Goal: Task Accomplishment & Management: Manage account settings

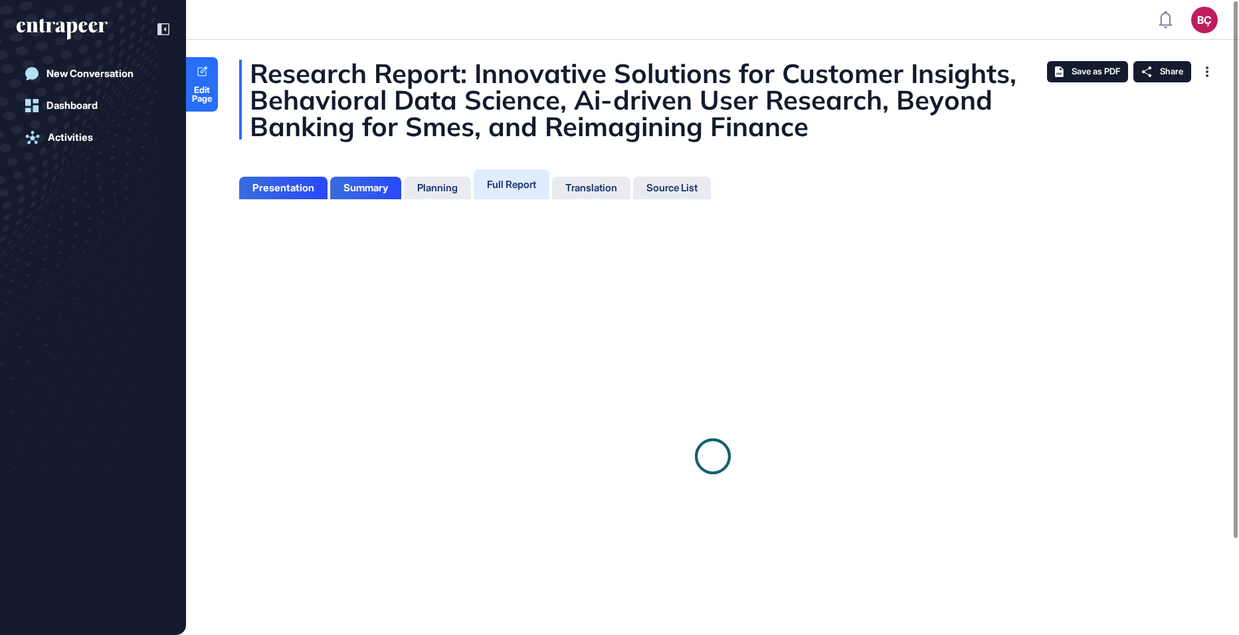
scroll to position [5, 1]
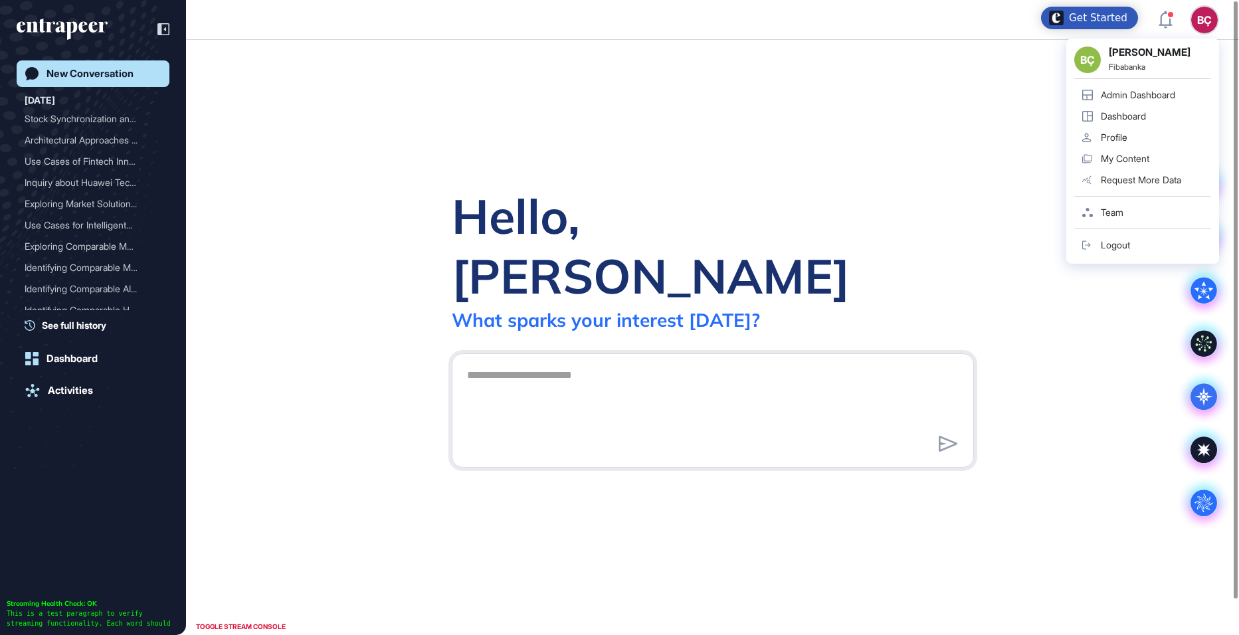
click at [1138, 88] on link "Admin Dashboard" at bounding box center [1142, 94] width 137 height 21
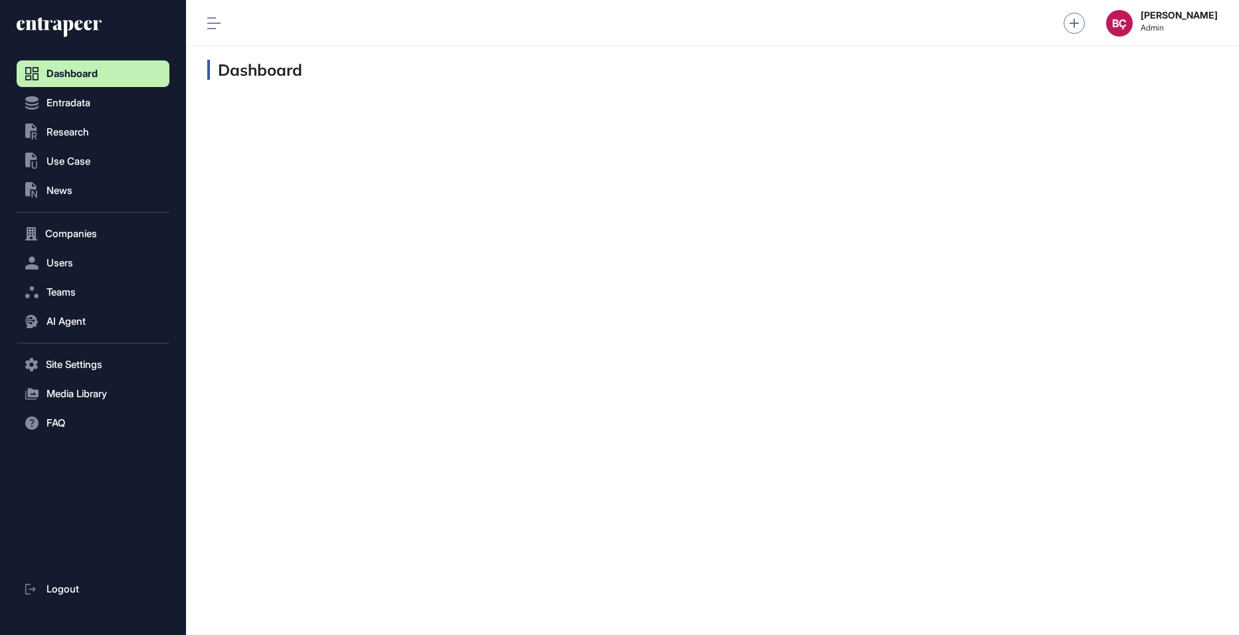
scroll to position [1, 1]
click at [85, 262] on button "Users" at bounding box center [93, 263] width 153 height 27
click at [84, 298] on link "User List" at bounding box center [96, 291] width 146 height 24
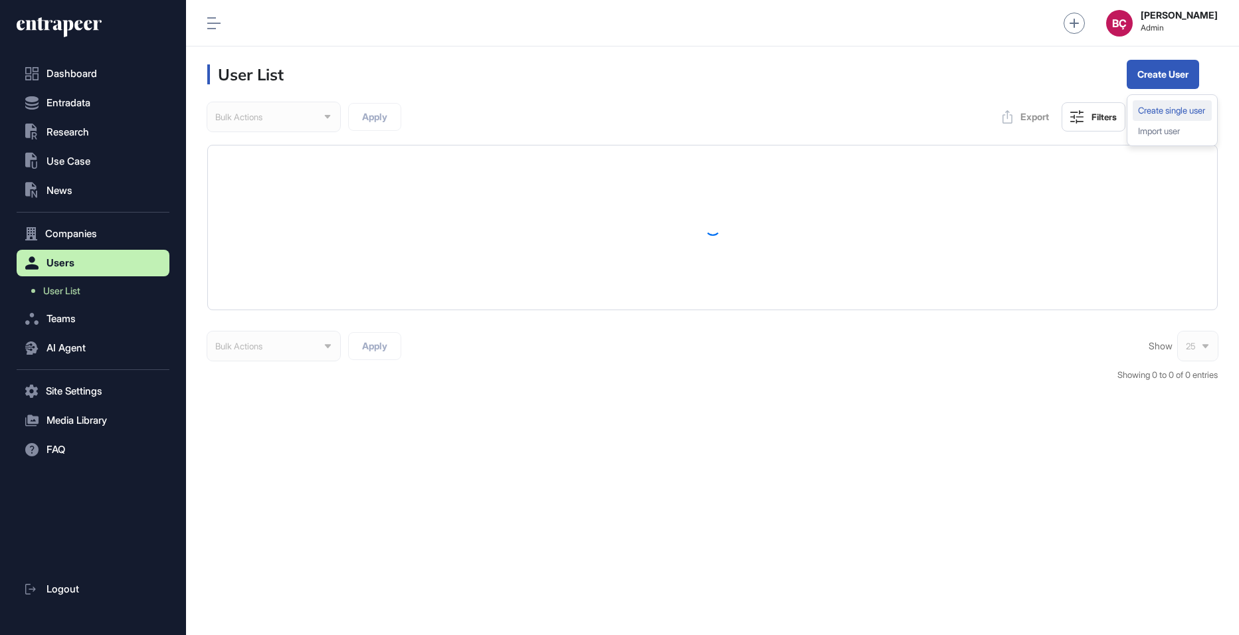
click at [1156, 109] on div "Create single user" at bounding box center [1171, 110] width 79 height 21
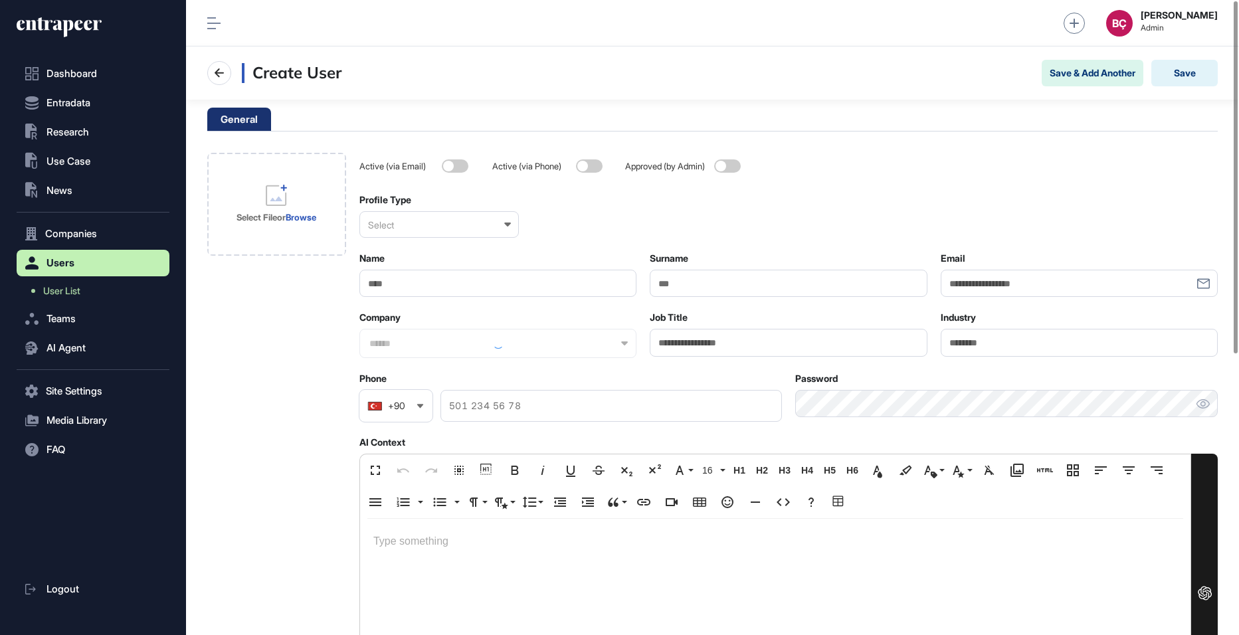
click at [964, 297] on div "Active (via Email) Active (via Phone) Approved (by Admin) Profile Type Select N…" at bounding box center [788, 597] width 858 height 889
click at [989, 285] on input "Email" at bounding box center [1078, 283] width 277 height 27
paste input "**********"
type input "**********"
click at [489, 284] on input "Name" at bounding box center [497, 283] width 277 height 27
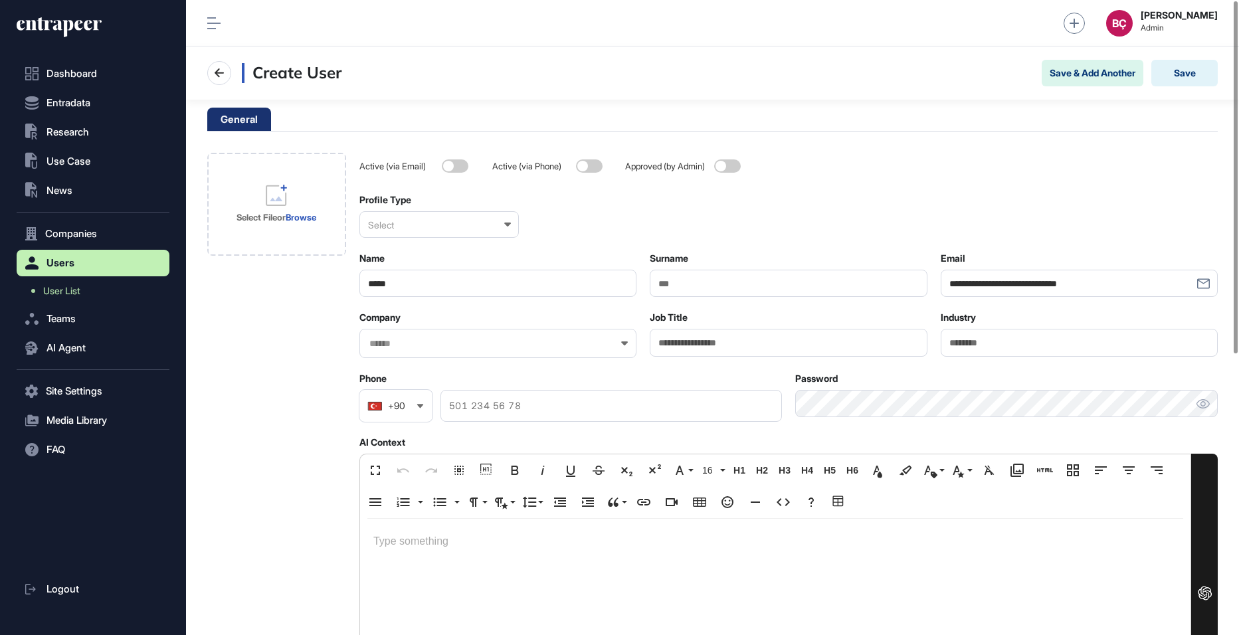
type input "*****"
type input "*******"
click at [392, 226] on div "Select" at bounding box center [438, 224] width 159 height 27
click at [393, 292] on div "Enterprise" at bounding box center [438, 289] width 157 height 21
click at [429, 326] on div "Company" at bounding box center [497, 334] width 277 height 46
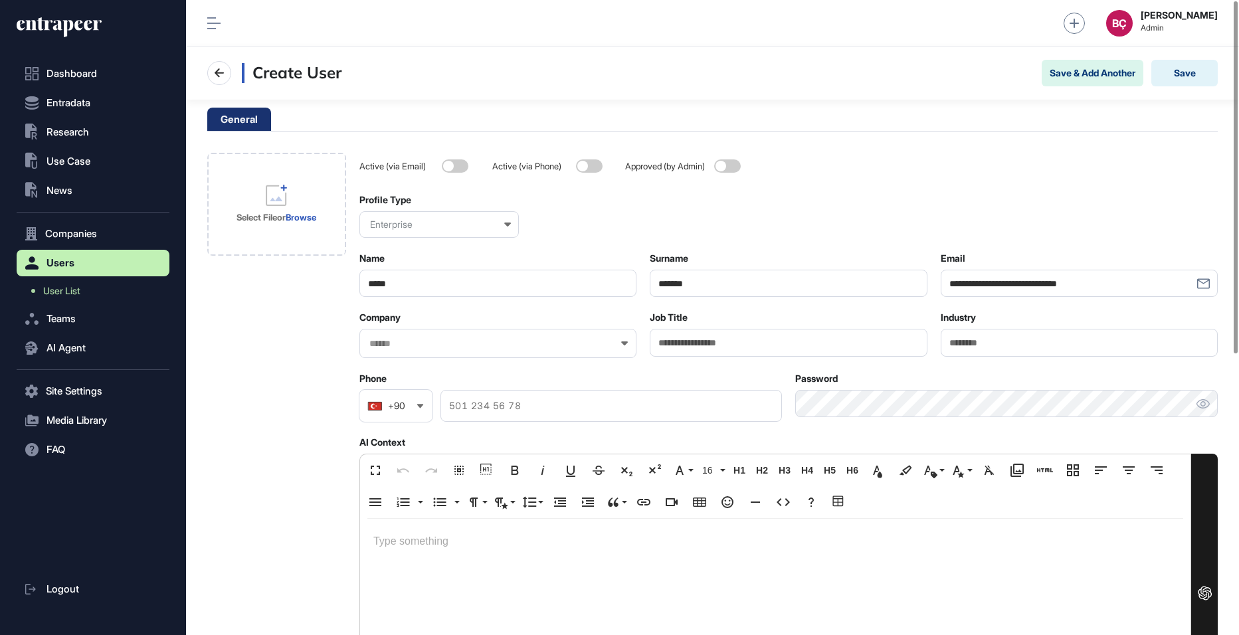
click at [426, 345] on input "text" at bounding box center [489, 343] width 242 height 11
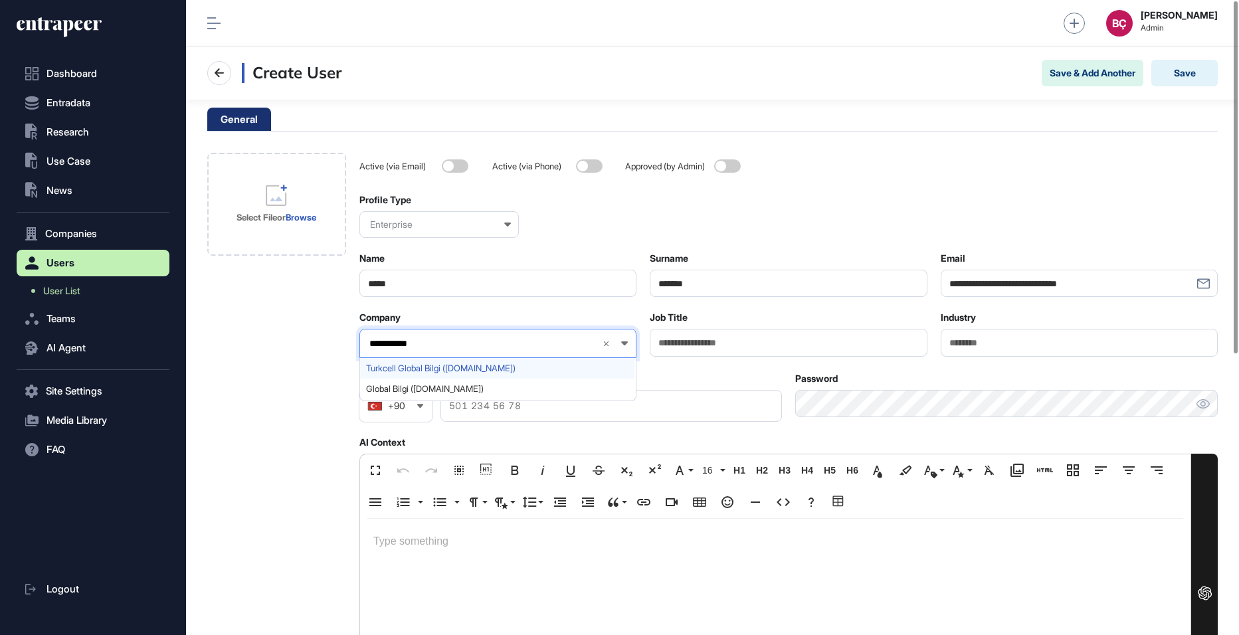
type input "**********"
click at [395, 365] on span "Turkcell Global Bilgi (globalbilgi.com.tr)" at bounding box center [497, 368] width 262 height 10
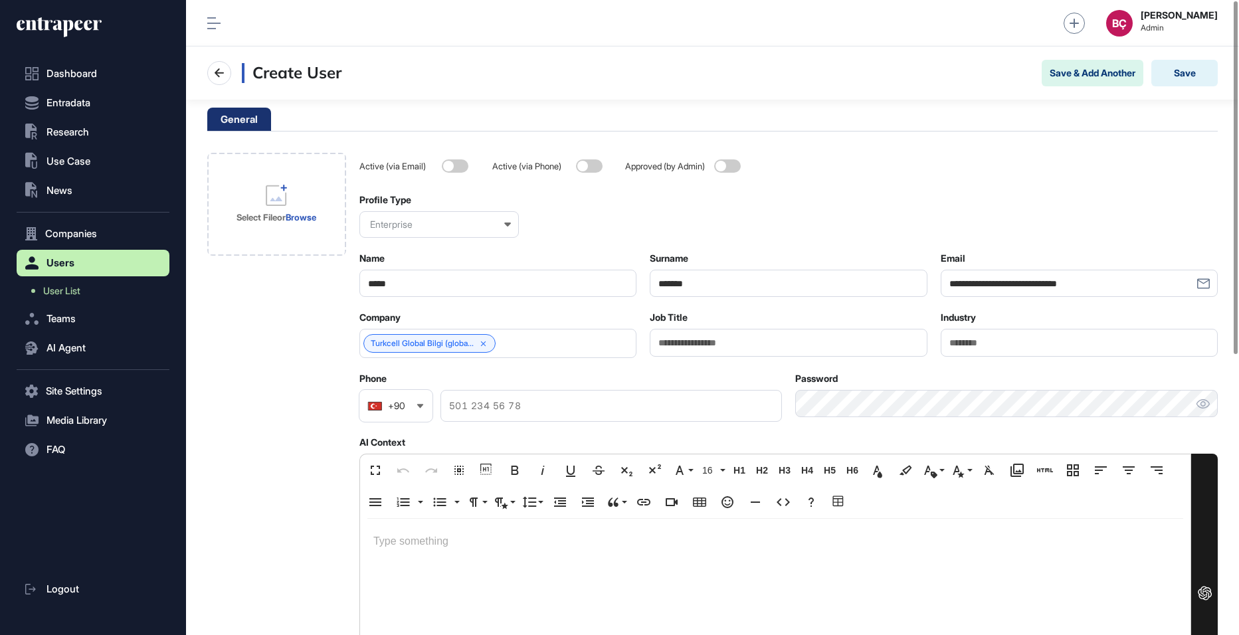
click at [713, 337] on input "Job Title" at bounding box center [787, 342] width 277 height 27
paste input "**********"
drag, startPoint x: 672, startPoint y: 341, endPoint x: 584, endPoint y: 341, distance: 88.3
click at [584, 341] on div "**********" at bounding box center [788, 334] width 858 height 46
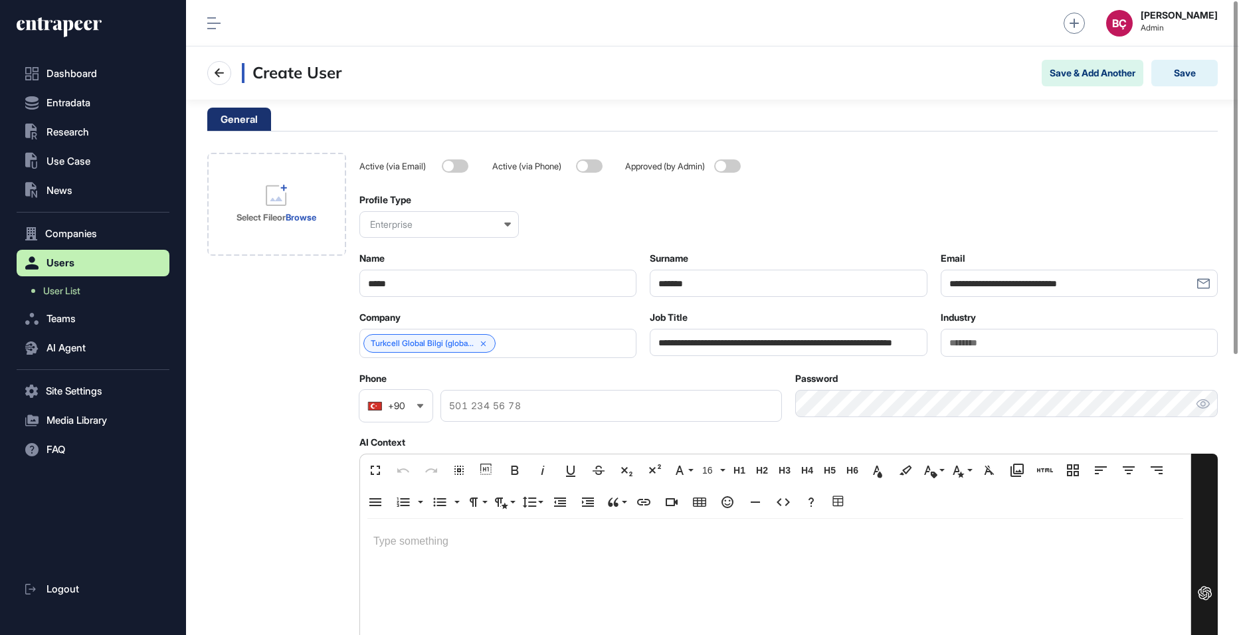
click at [702, 345] on input "**********" at bounding box center [787, 342] width 277 height 27
type input "**********"
click at [1185, 66] on button "Save" at bounding box center [1184, 73] width 66 height 27
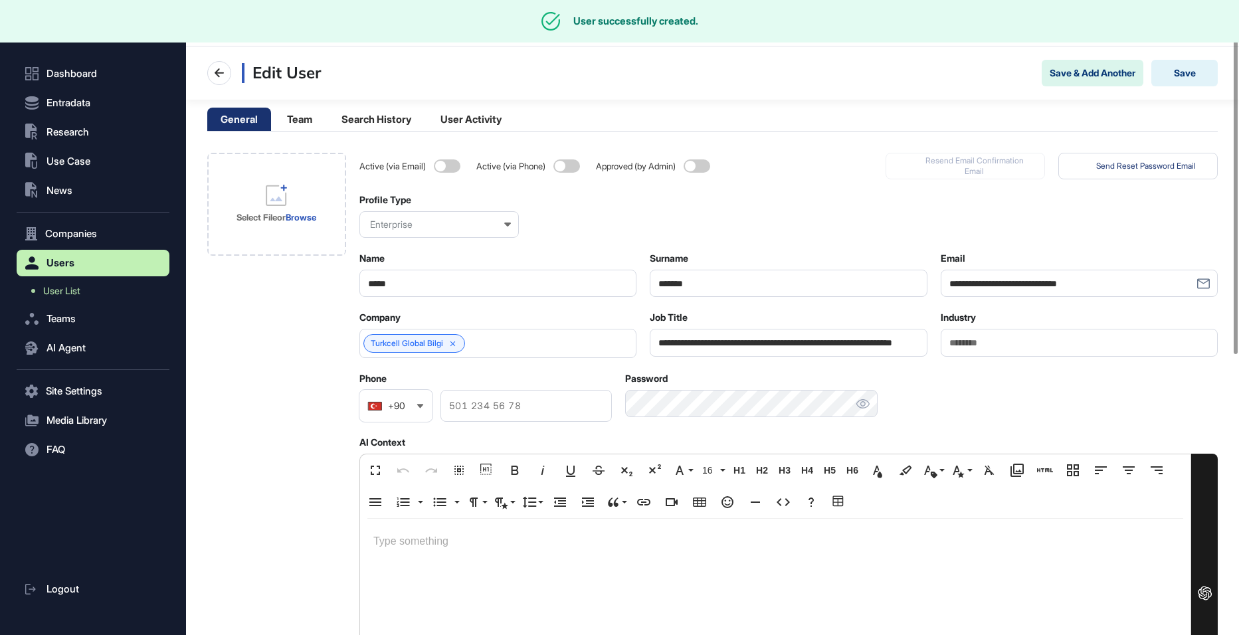
scroll to position [635, 1053]
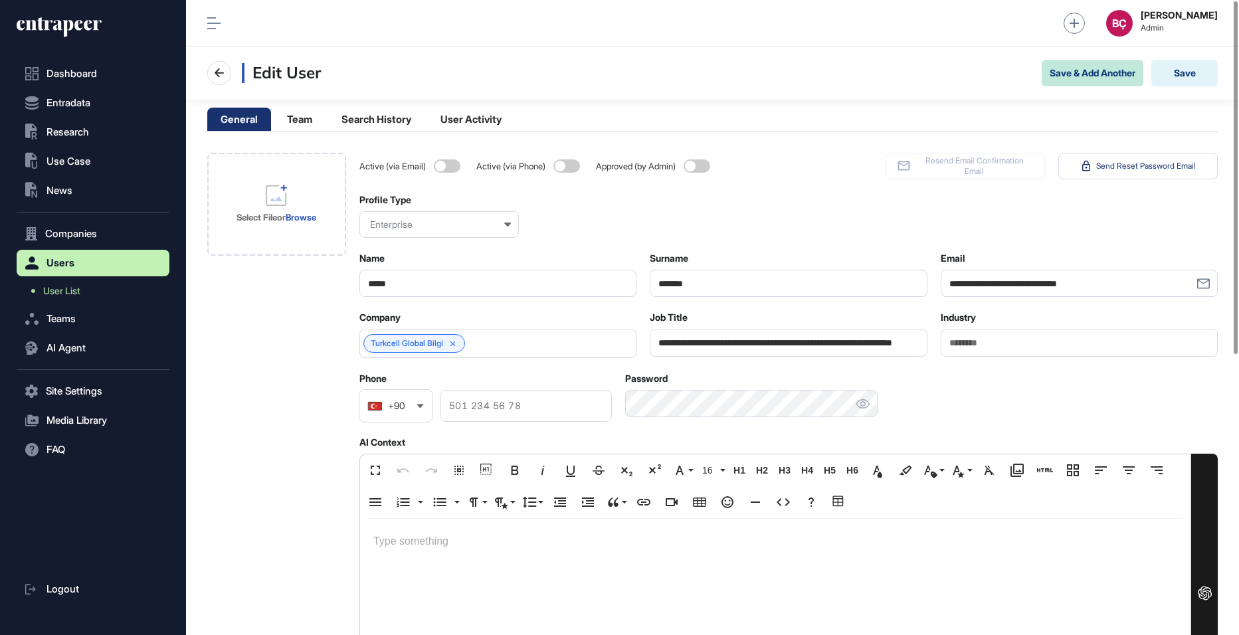
click at [1055, 75] on button "Save & Add Another" at bounding box center [1092, 73] width 102 height 27
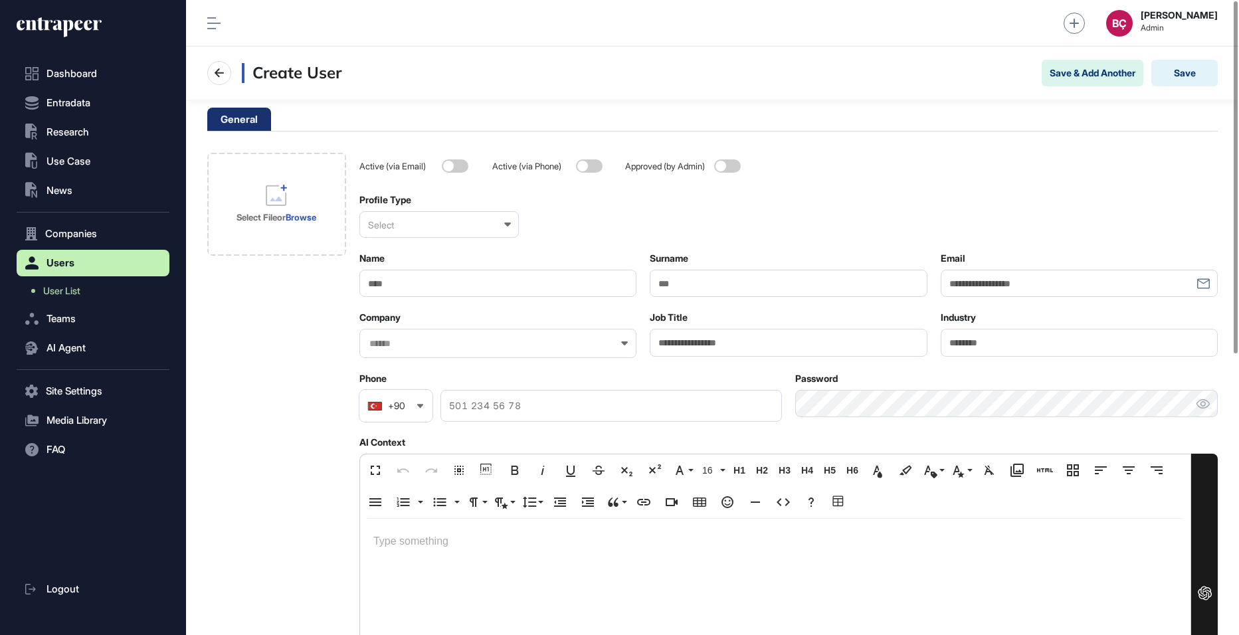
click at [993, 298] on div "Active (via Email) Active (via Phone) Approved (by Admin) Profile Type Select N…" at bounding box center [788, 597] width 858 height 889
click at [996, 289] on input "Email" at bounding box center [1078, 283] width 277 height 27
paste input "**********"
type input "**********"
click at [397, 288] on input "Name" at bounding box center [497, 283] width 277 height 27
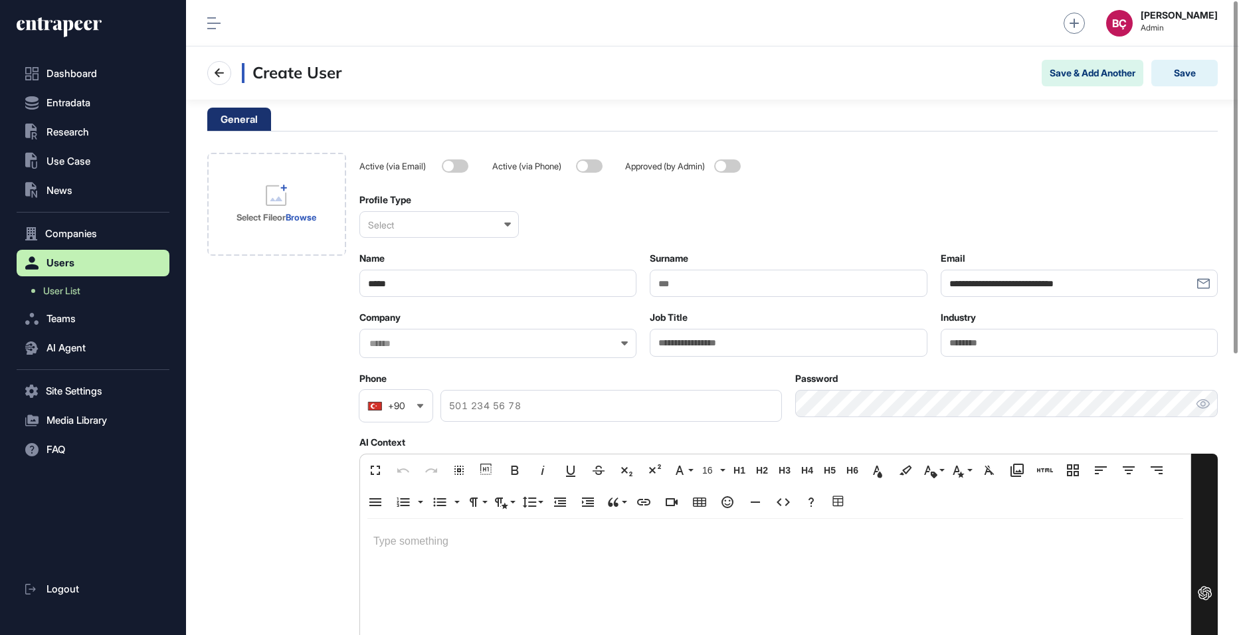
type input "*****"
type input "******"
click at [398, 218] on div "Select" at bounding box center [438, 224] width 159 height 27
click at [398, 288] on div "Enterprise" at bounding box center [438, 289] width 157 height 21
click at [401, 331] on div at bounding box center [497, 343] width 277 height 29
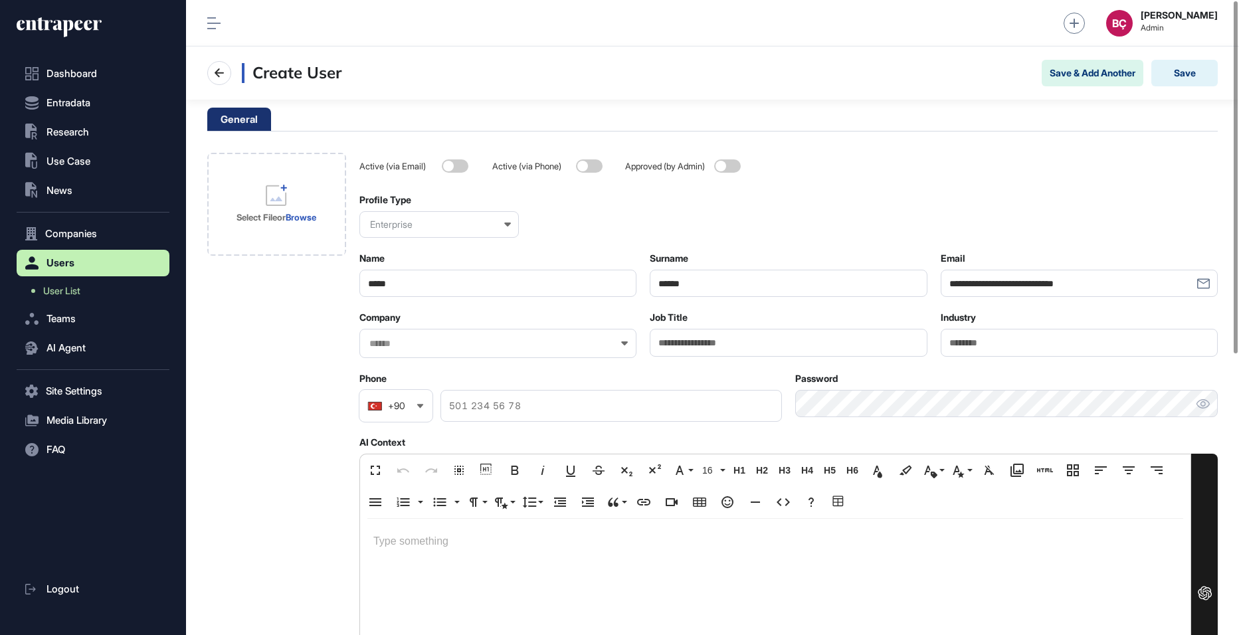
click at [401, 338] on input "text" at bounding box center [489, 343] width 242 height 11
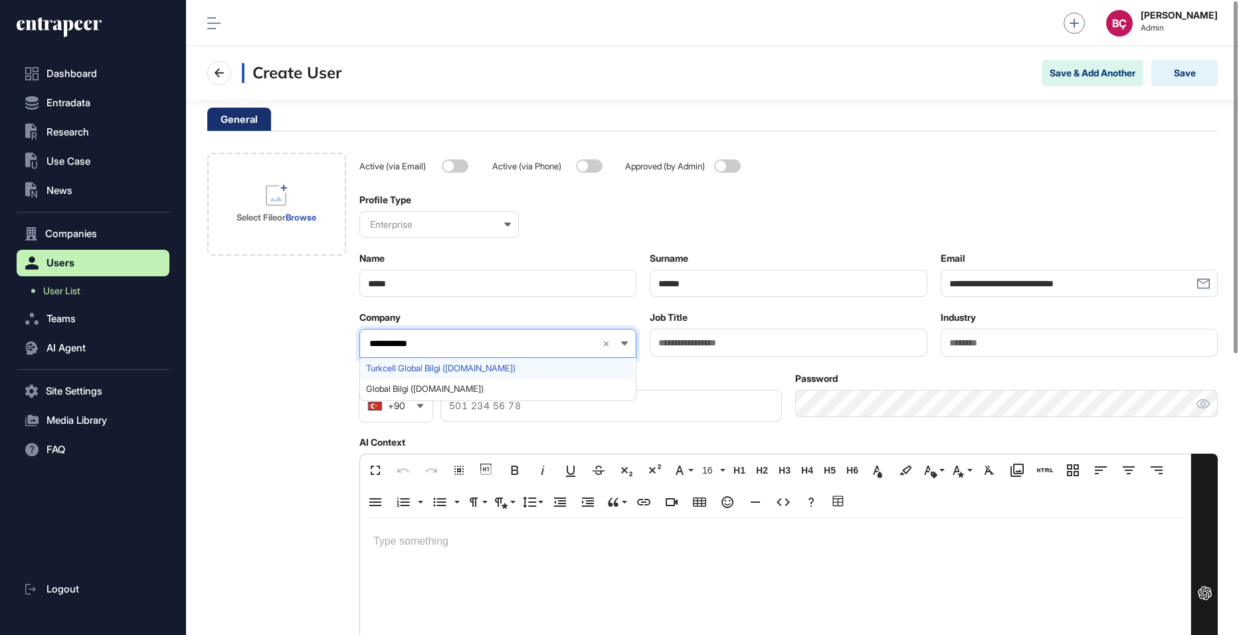
type input "**********"
click at [379, 366] on span "Turkcell Global Bilgi (globalbilgi.com.tr)" at bounding box center [497, 368] width 262 height 10
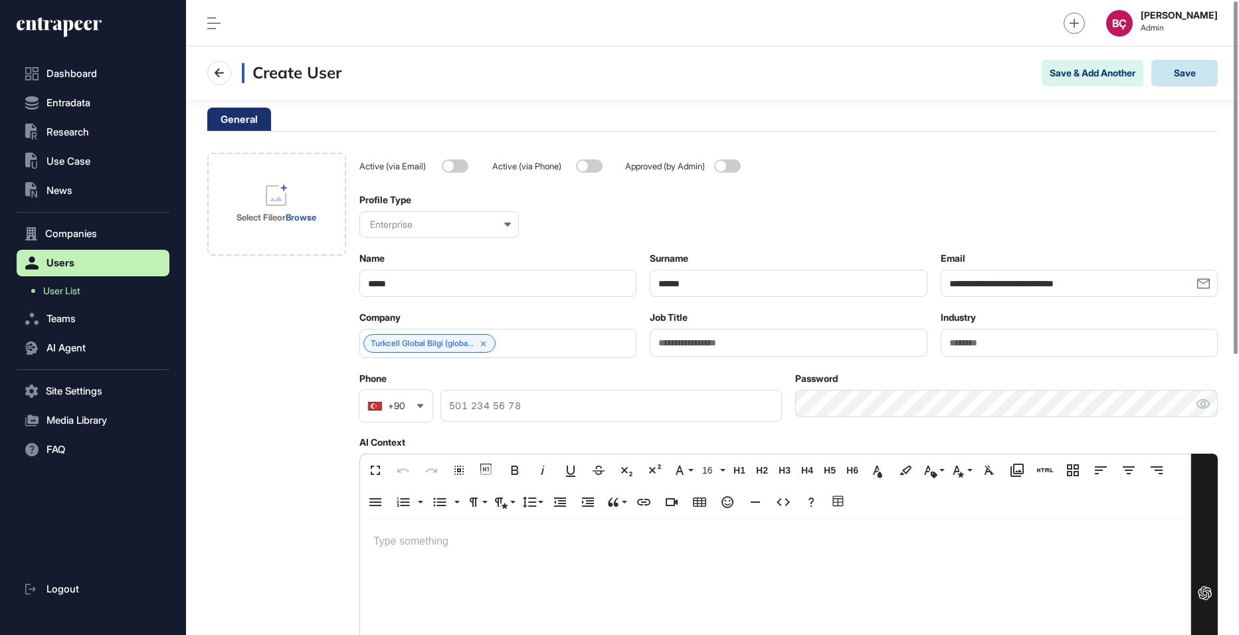
click at [1179, 79] on button "Save" at bounding box center [1184, 73] width 66 height 27
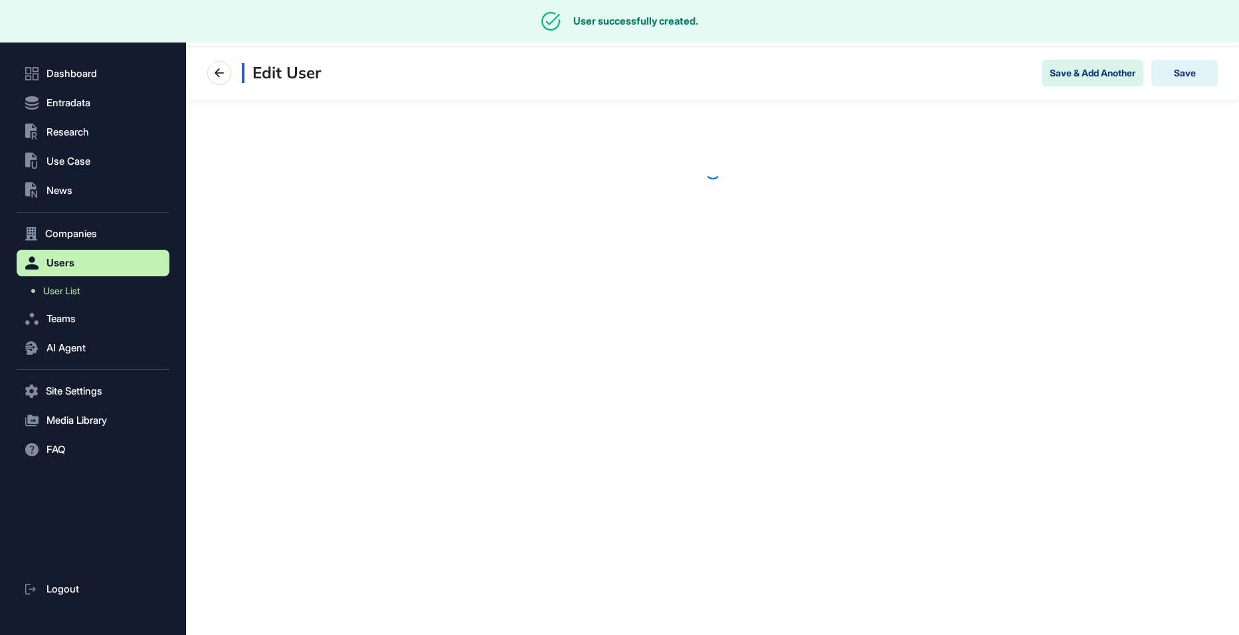
scroll to position [635, 1053]
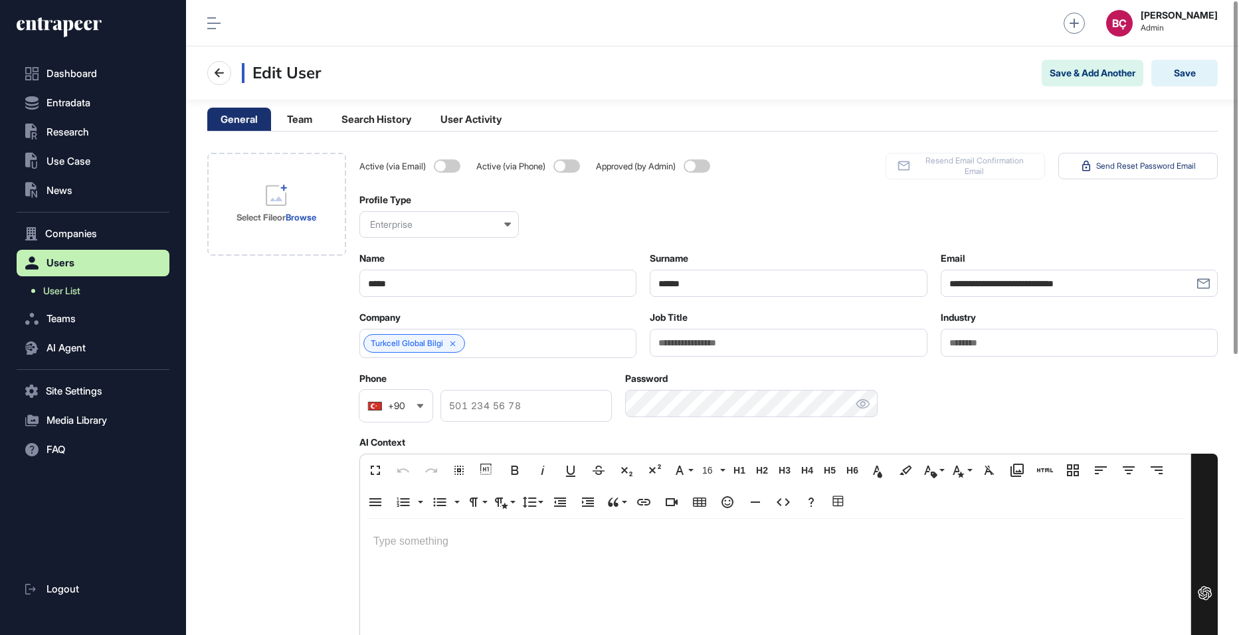
click at [95, 295] on link "User List" at bounding box center [96, 291] width 146 height 24
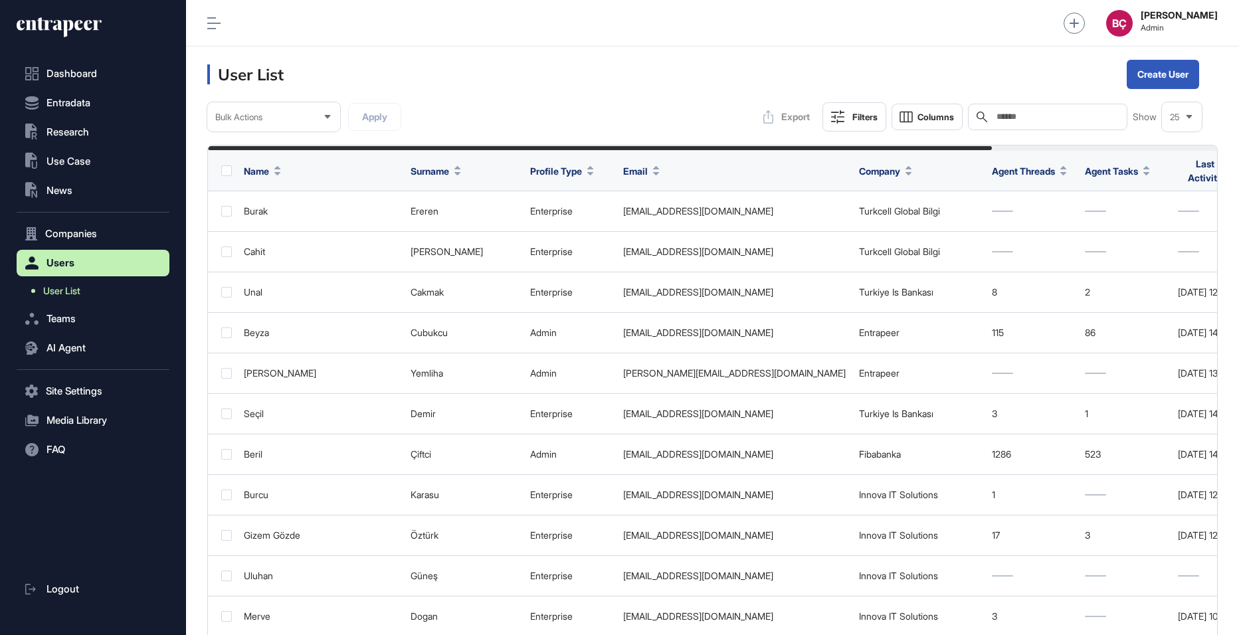
scroll to position [635, 1053]
click at [56, 316] on span "Teams" at bounding box center [60, 318] width 29 height 11
click at [61, 321] on span "Team List" at bounding box center [63, 320] width 40 height 11
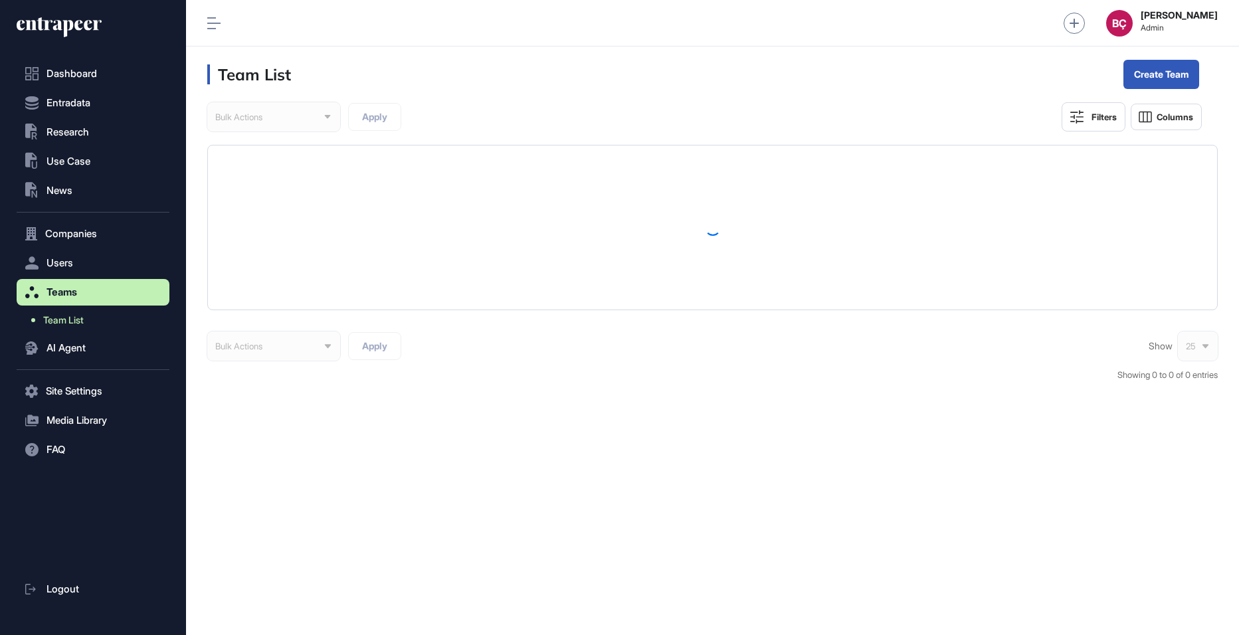
scroll to position [635, 1053]
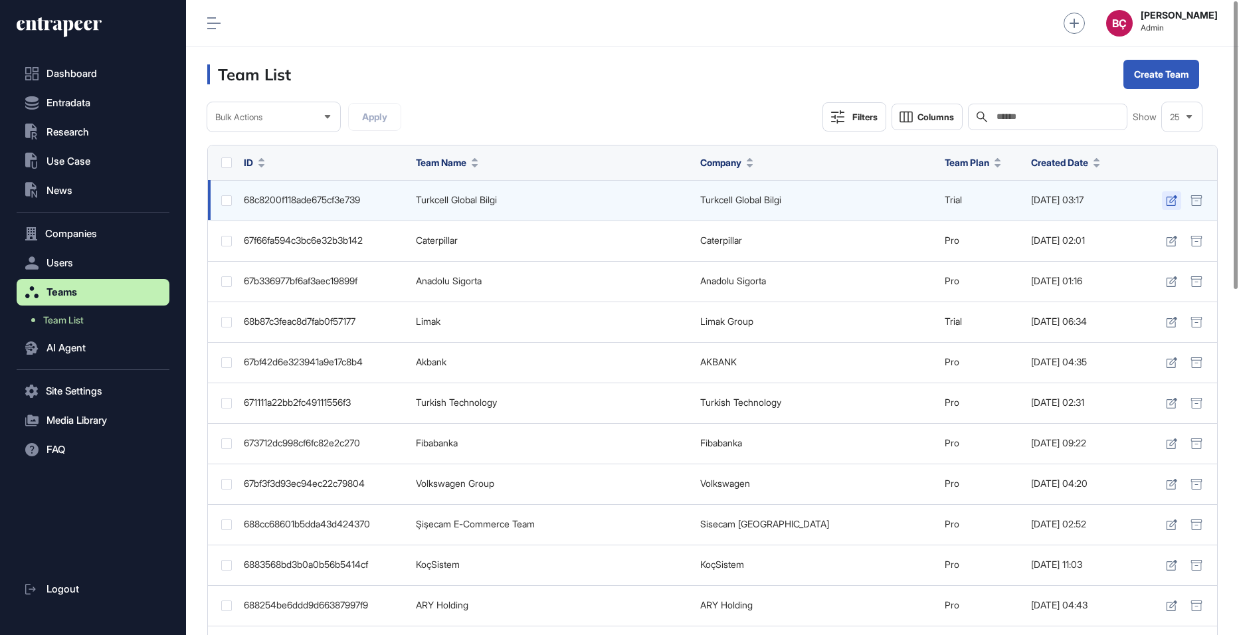
click at [1167, 197] on icon at bounding box center [1170, 200] width 11 height 11
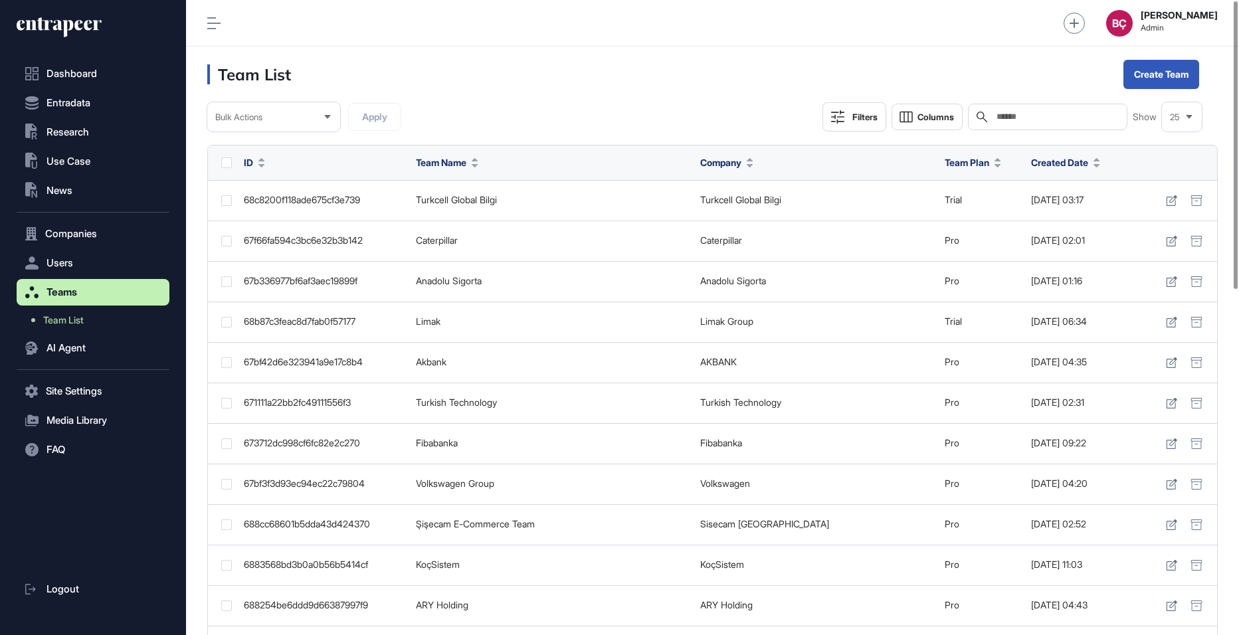
scroll to position [634, 1053]
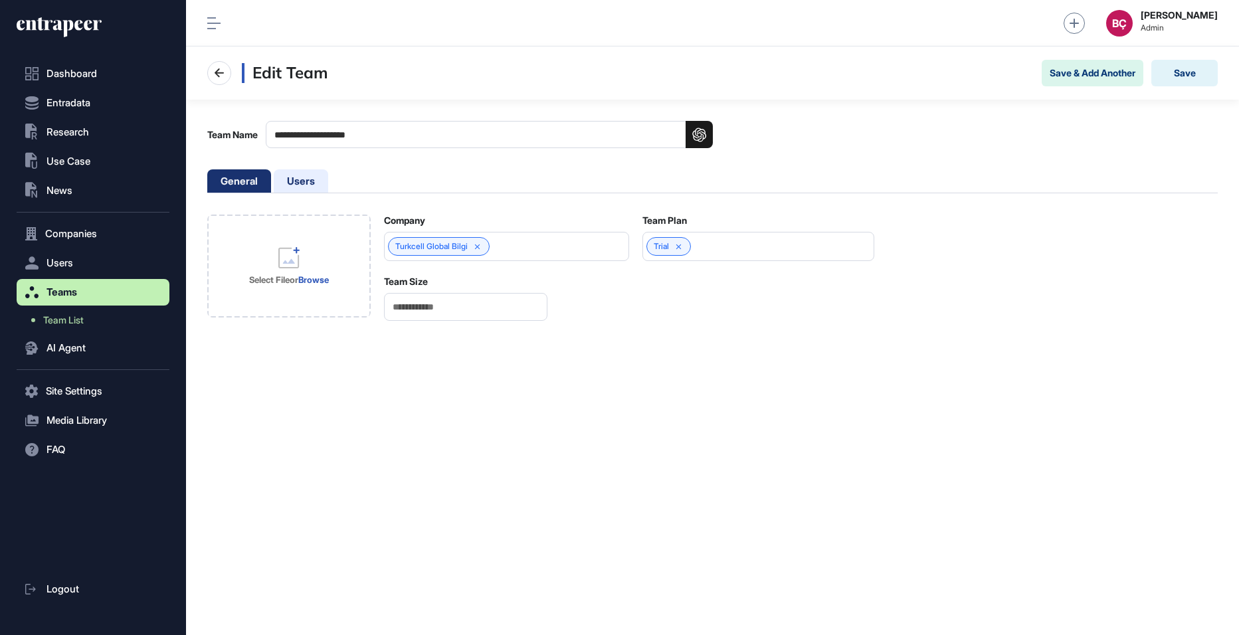
click at [321, 191] on li "Users" at bounding box center [301, 180] width 54 height 23
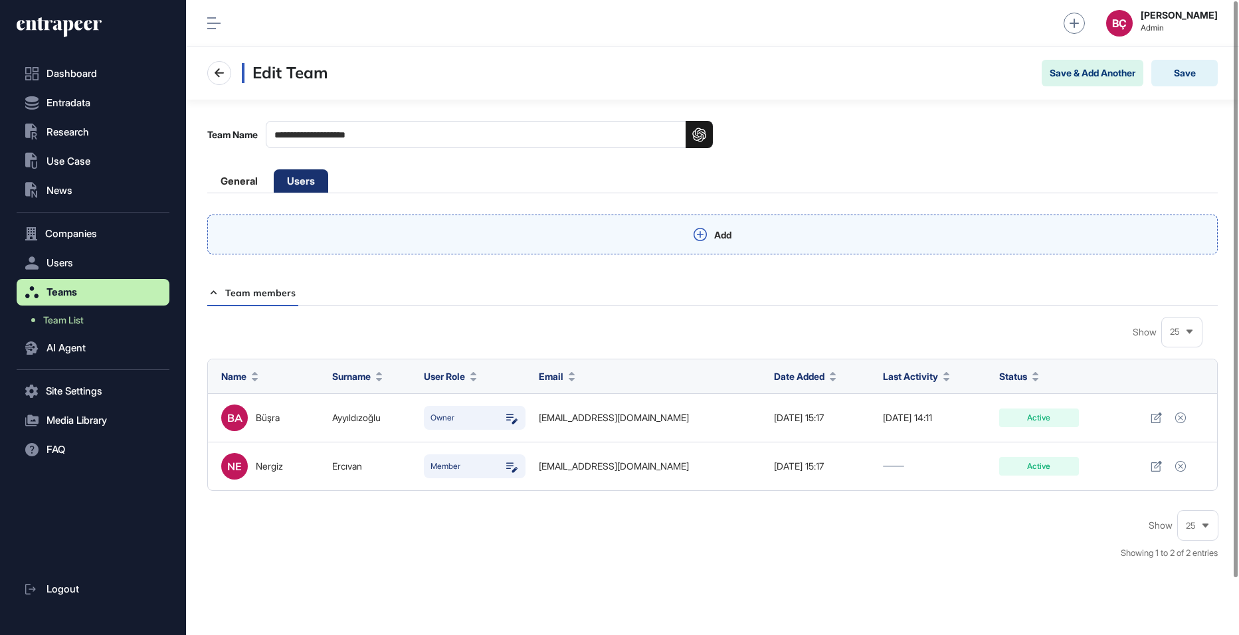
click at [479, 236] on div "Add" at bounding box center [712, 234] width 1010 height 40
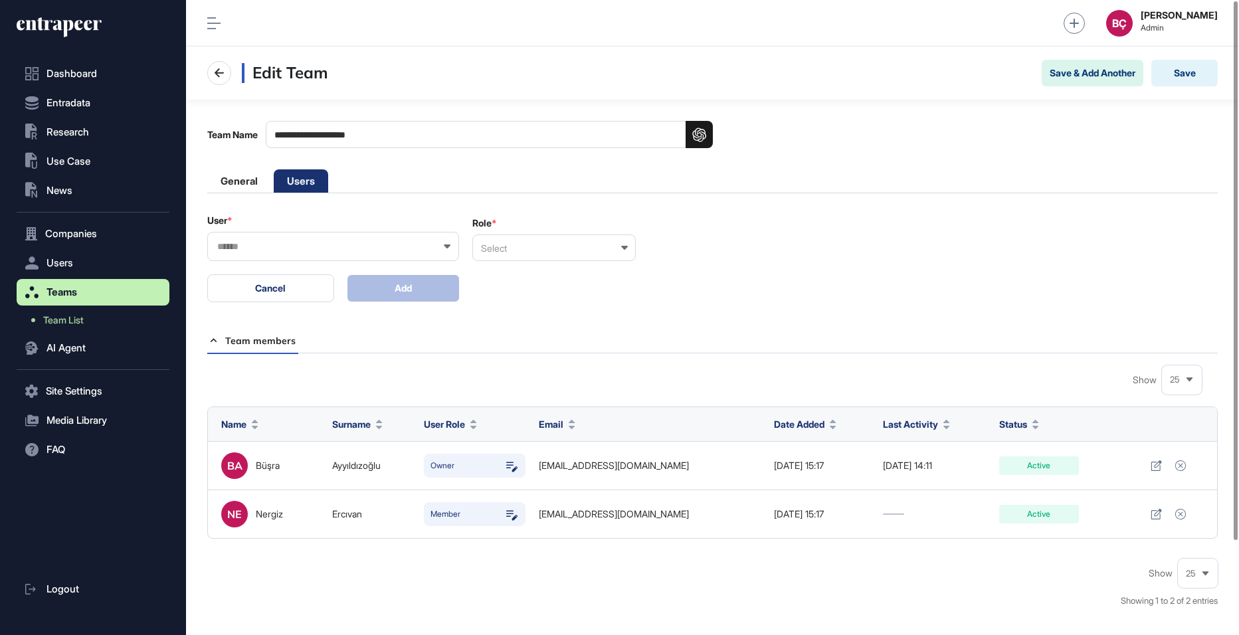
click at [383, 246] on input "text" at bounding box center [324, 246] width 217 height 11
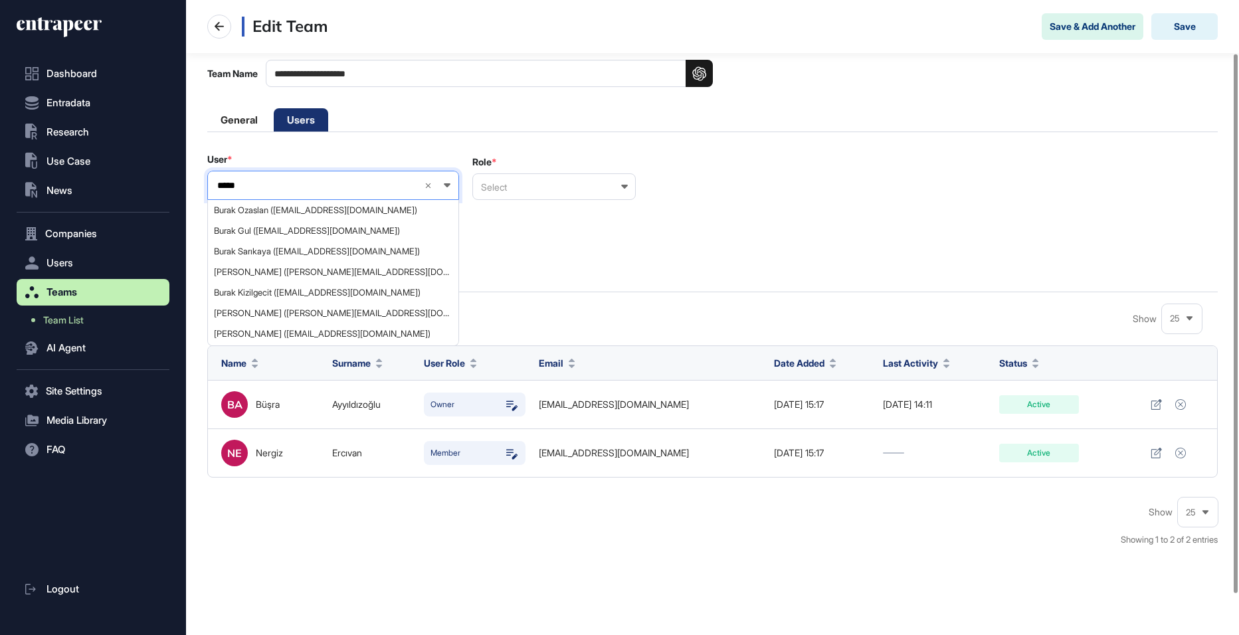
scroll to position [64, 0]
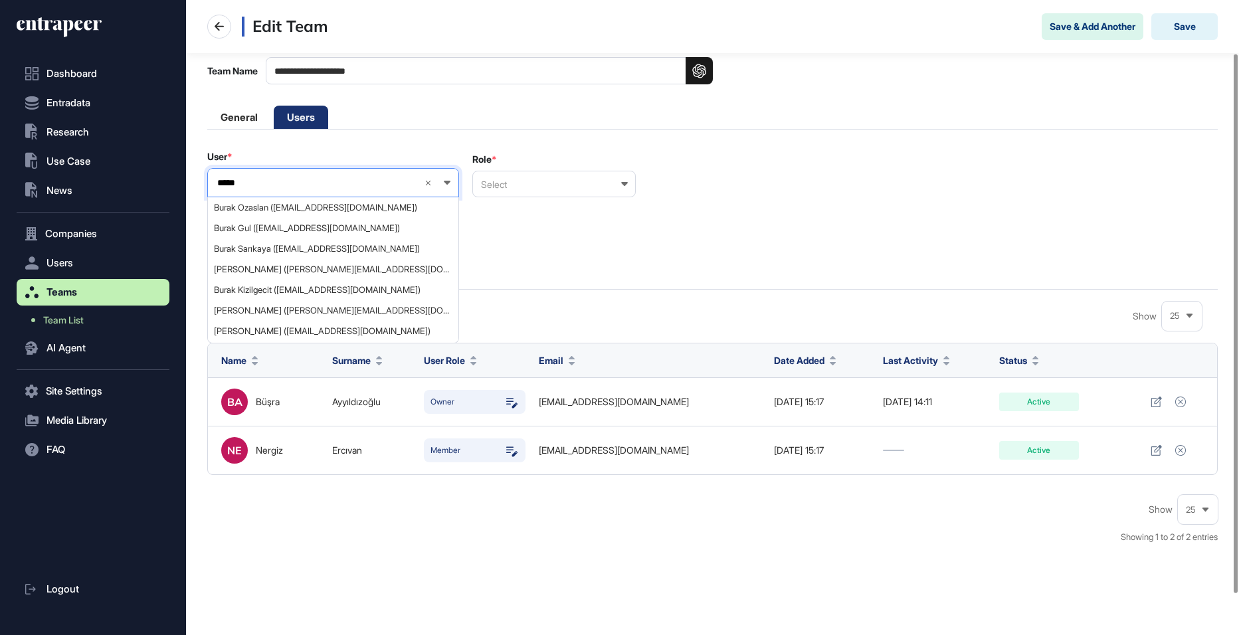
type input "*****"
click at [382, 412] on td "Ayyıldızoğlu" at bounding box center [371, 402] width 92 height 48
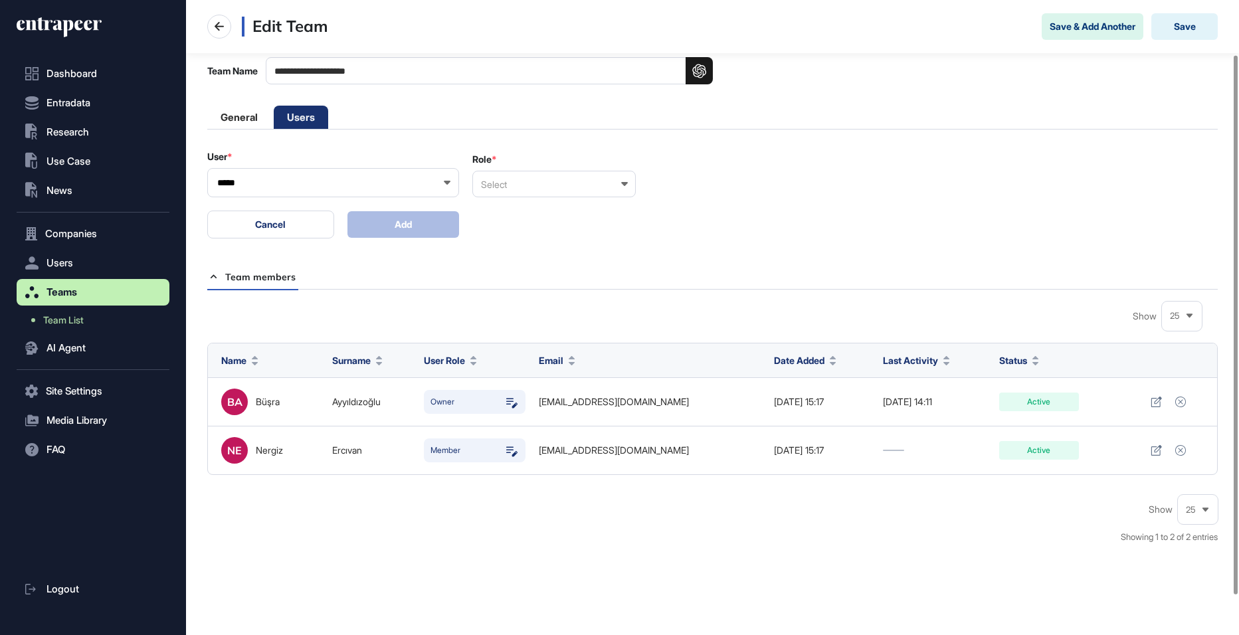
click at [319, 179] on input "*****" at bounding box center [324, 182] width 217 height 11
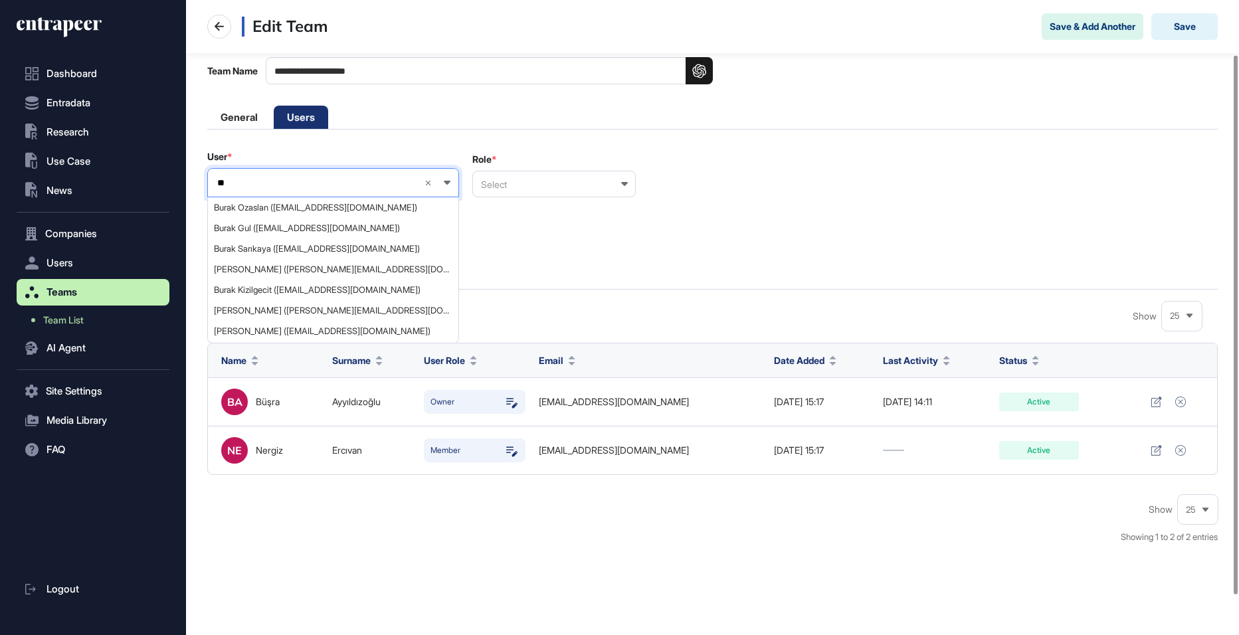
type input "*"
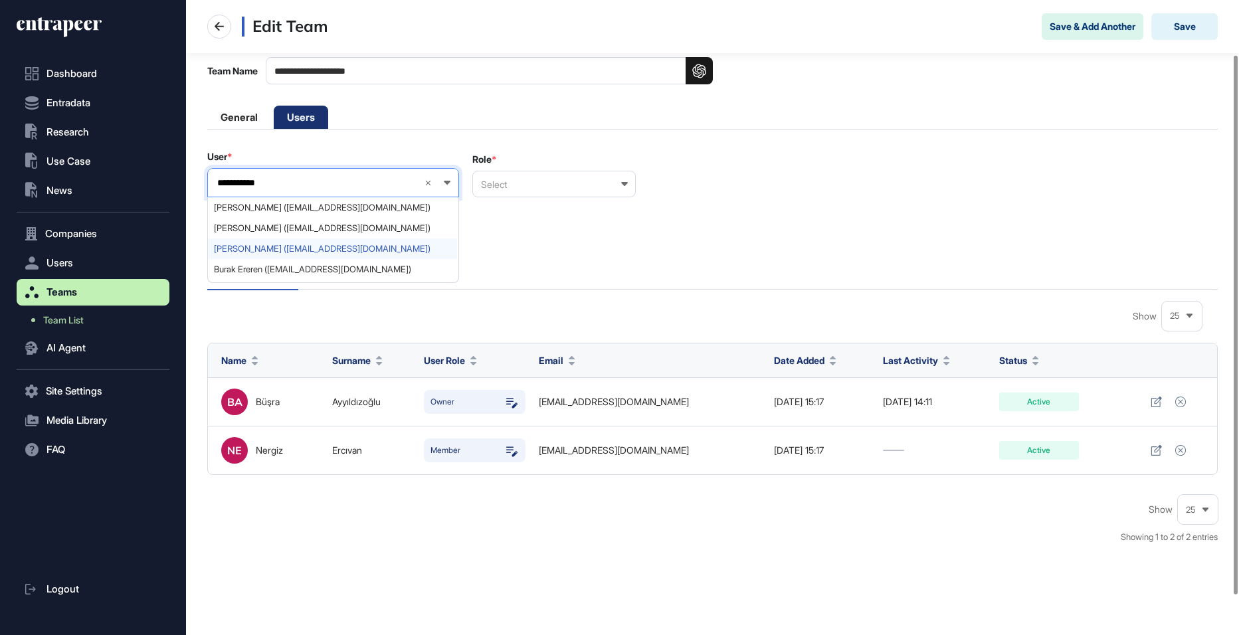
type input "**********"
click at [258, 247] on span "Cahit Erdoğan (cahit.erdogan@globalbilgi.com.tr)" at bounding box center [332, 249] width 237 height 10
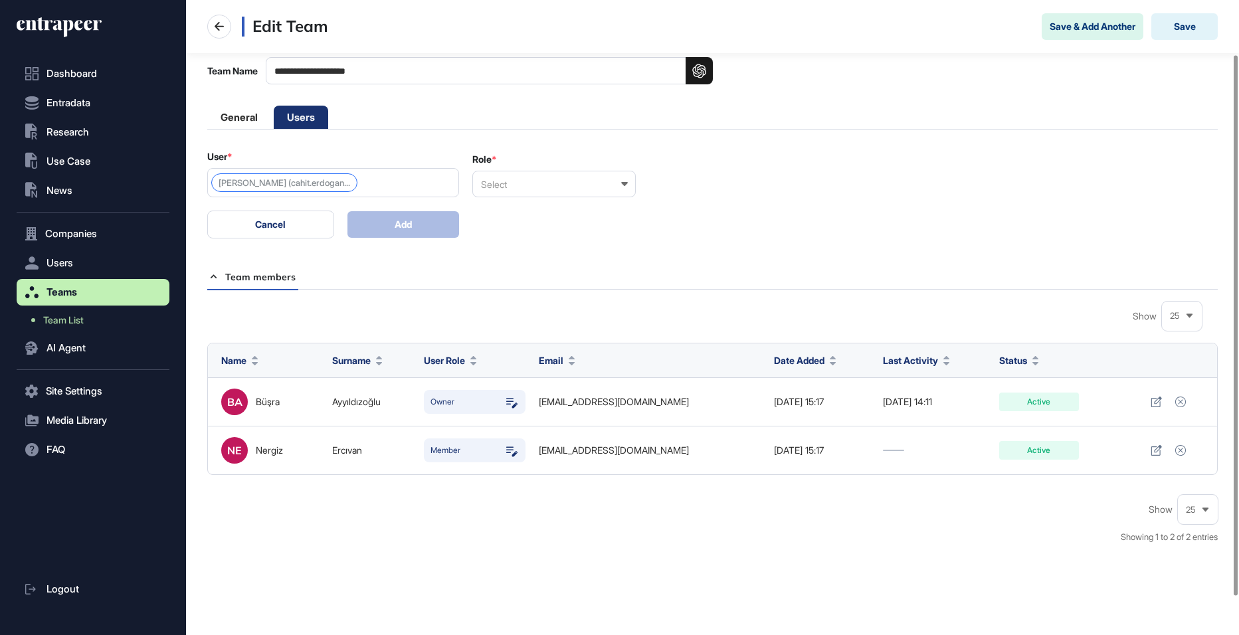
click at [523, 185] on div "Select" at bounding box center [553, 184] width 163 height 27
click at [503, 251] on div "Member" at bounding box center [553, 248] width 161 height 21
click at [354, 229] on button "Add" at bounding box center [403, 224] width 112 height 27
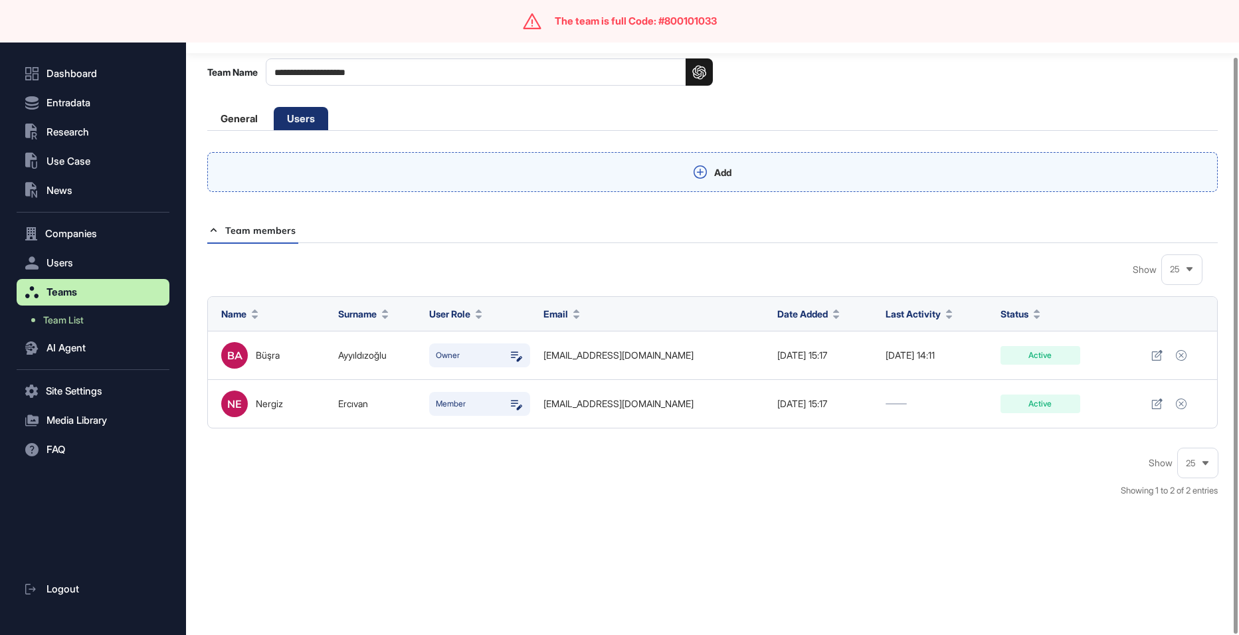
click at [392, 181] on div "Add" at bounding box center [712, 172] width 1010 height 40
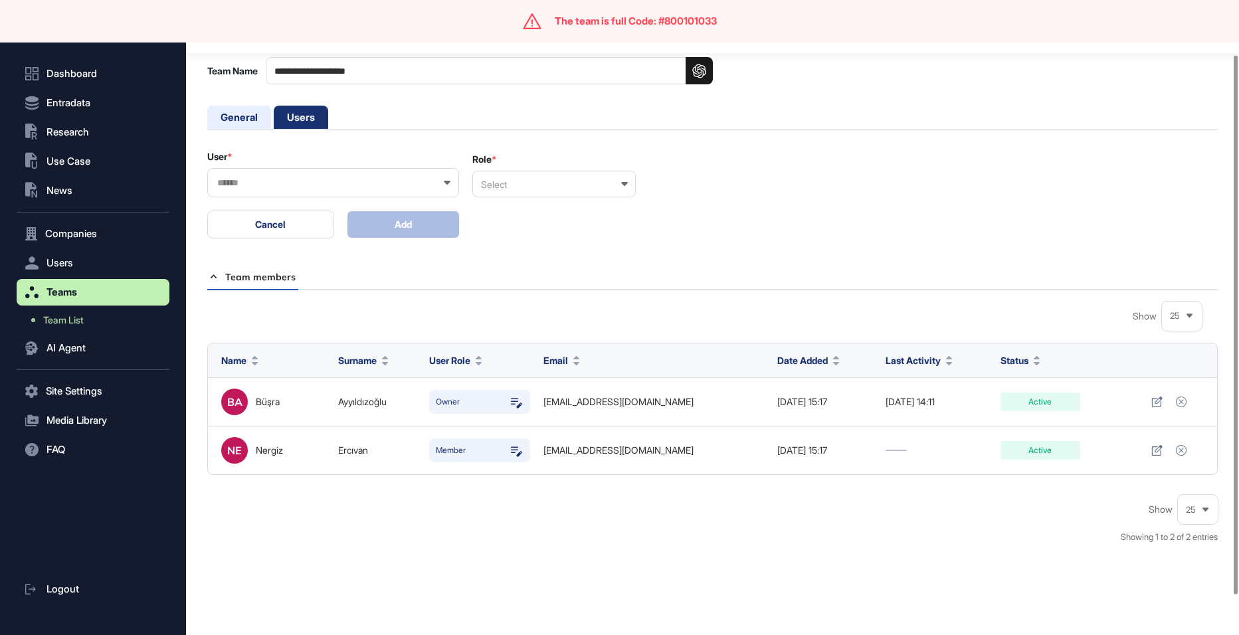
click at [219, 116] on li "General" at bounding box center [239, 117] width 64 height 23
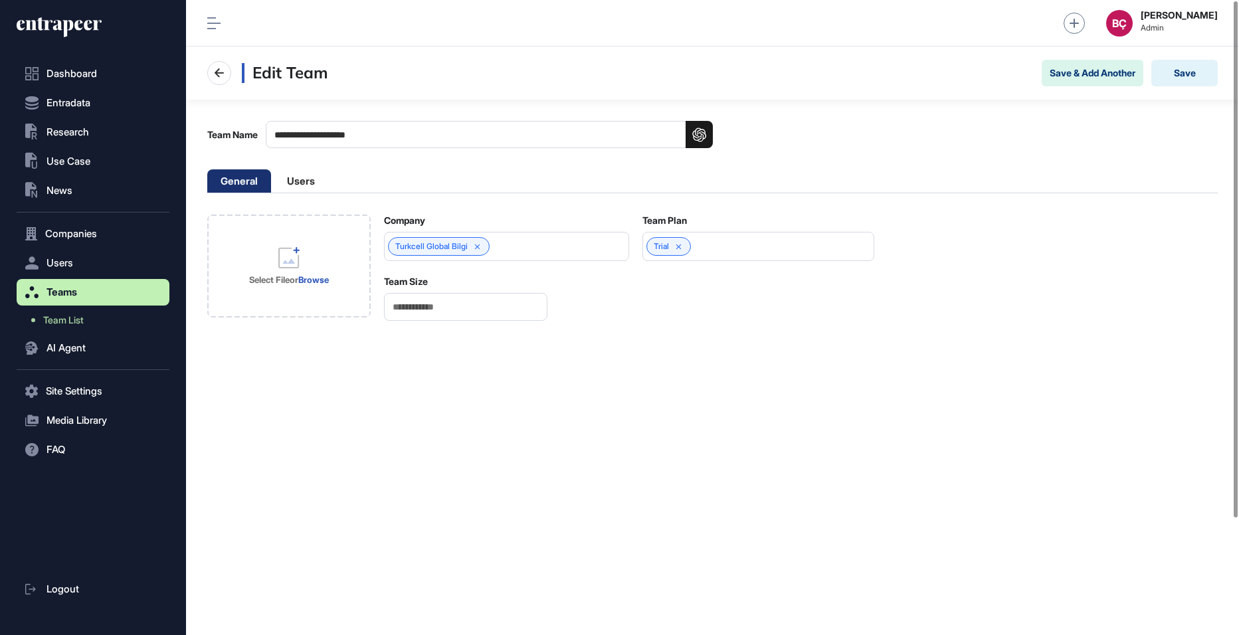
scroll to position [634, 1053]
drag, startPoint x: 474, startPoint y: 301, endPoint x: 304, endPoint y: 301, distance: 170.0
click at [305, 301] on div "Select File or Browse Company Turkcell Global Bilgi Team Plan Trial Team Size *" at bounding box center [540, 267] width 667 height 106
type input "*"
click at [1207, 66] on button "Save" at bounding box center [1184, 73] width 66 height 27
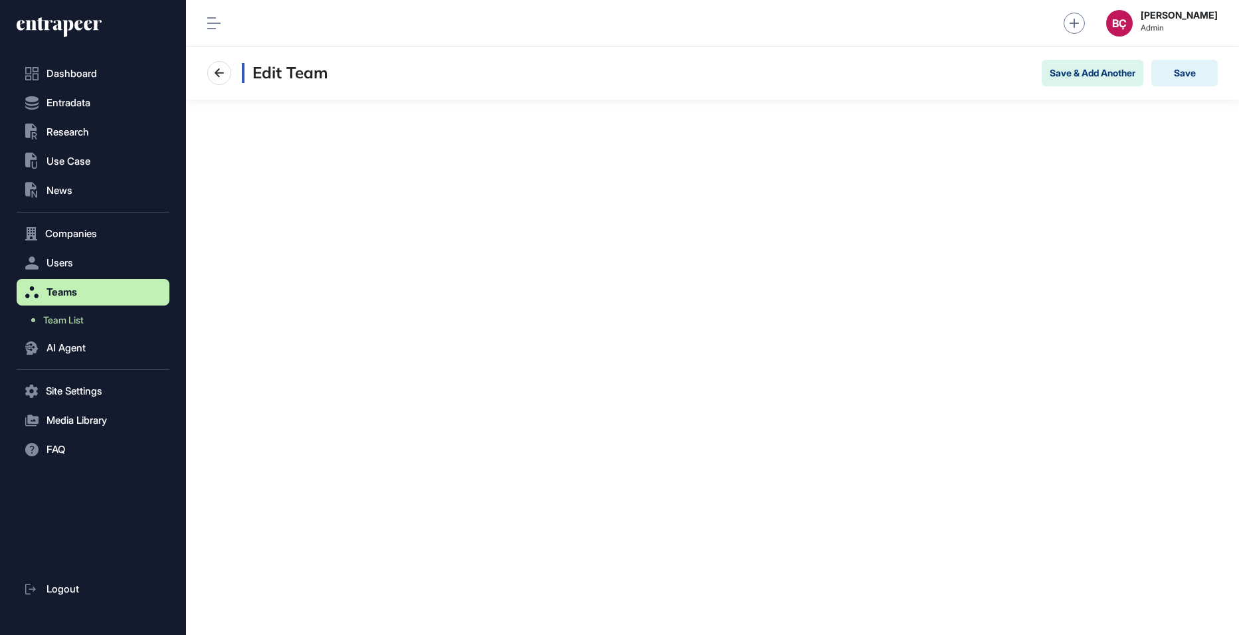
scroll to position [1, 1]
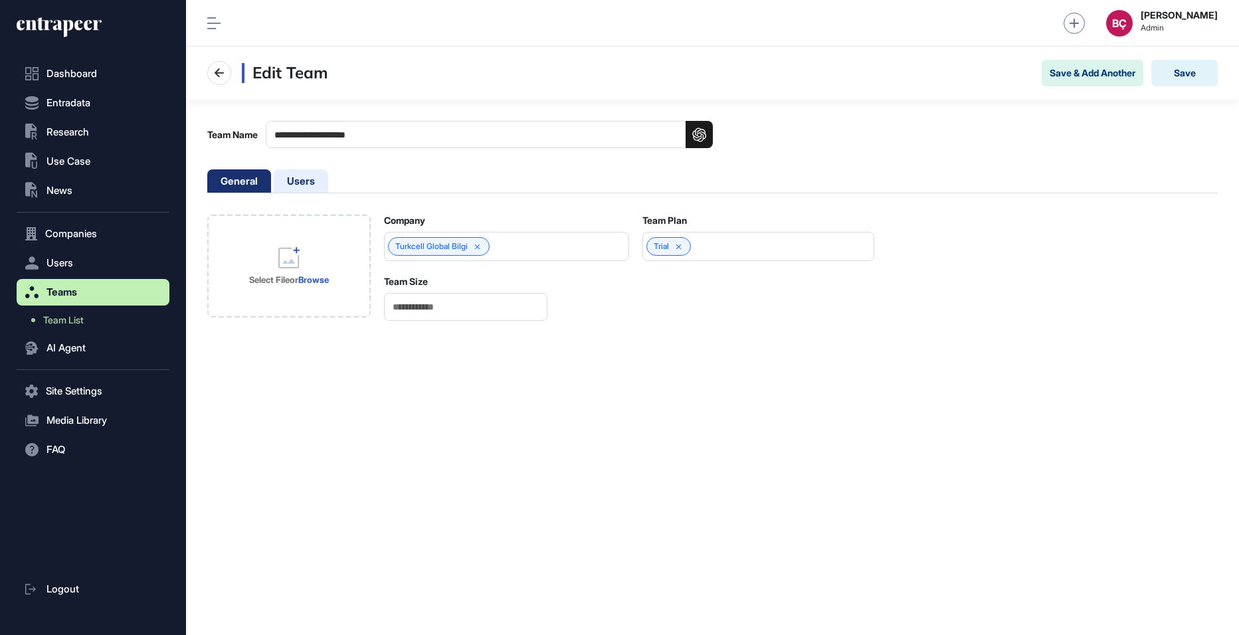
click at [303, 181] on li "Users" at bounding box center [301, 180] width 54 height 23
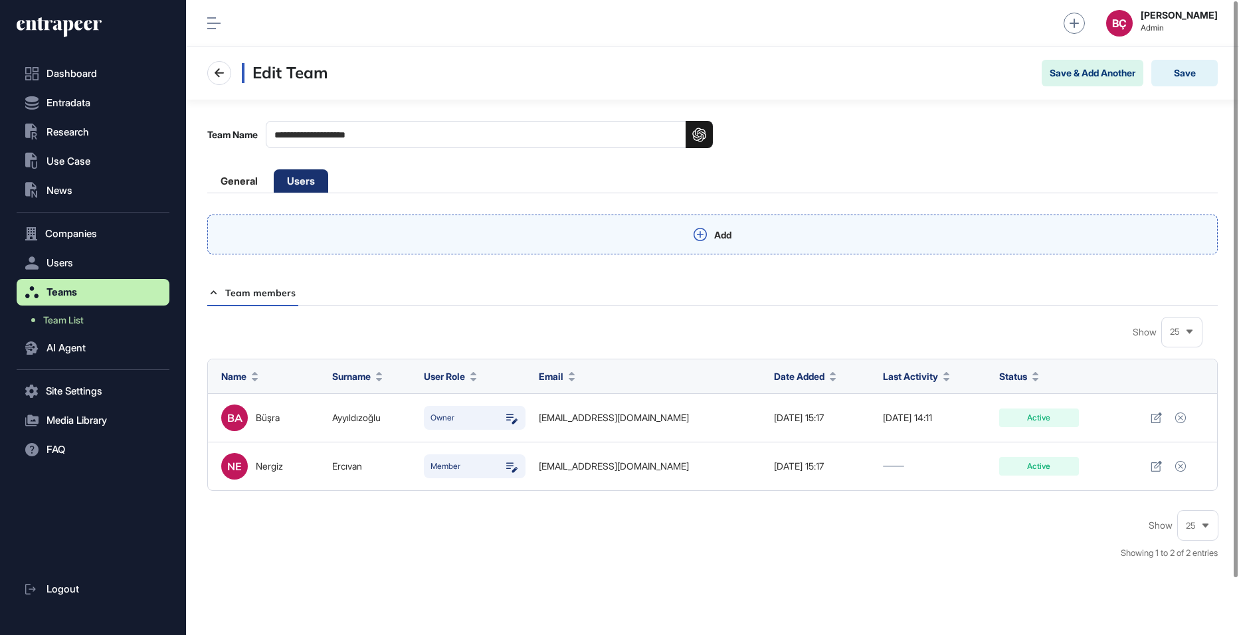
click at [303, 245] on div "Add" at bounding box center [712, 234] width 1010 height 40
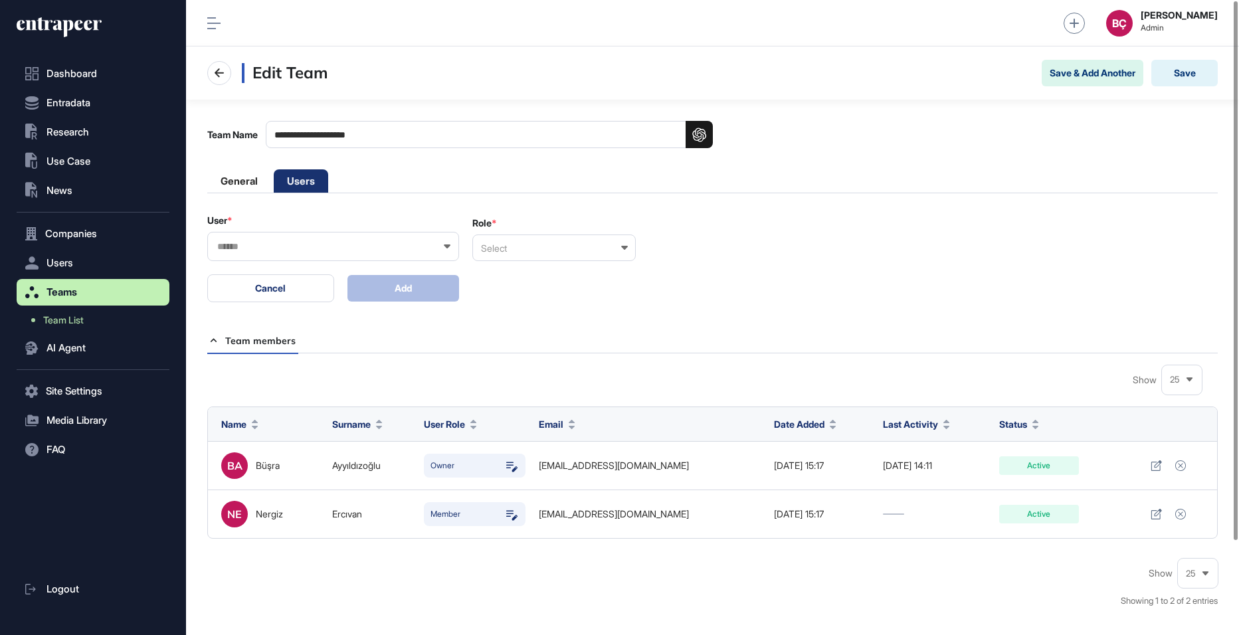
click at [317, 251] on input "text" at bounding box center [324, 246] width 217 height 11
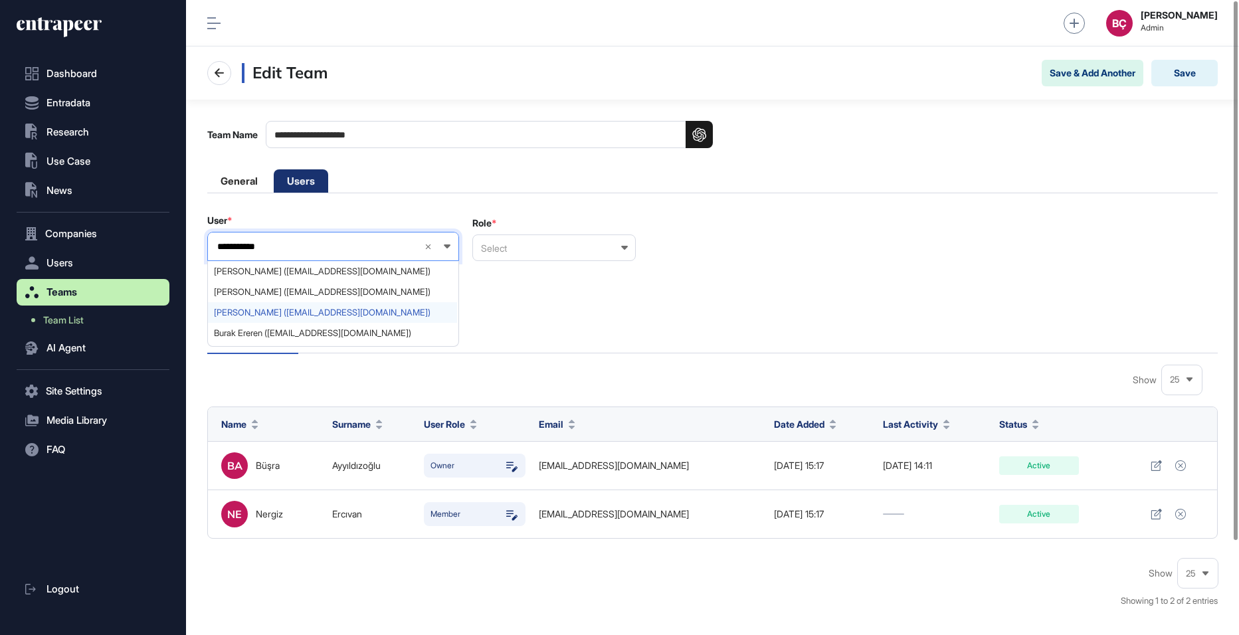
type input "**********"
click at [292, 308] on span "Cahit Erdoğan (cahit.erdogan@globalbilgi.com.tr)" at bounding box center [332, 312] width 237 height 10
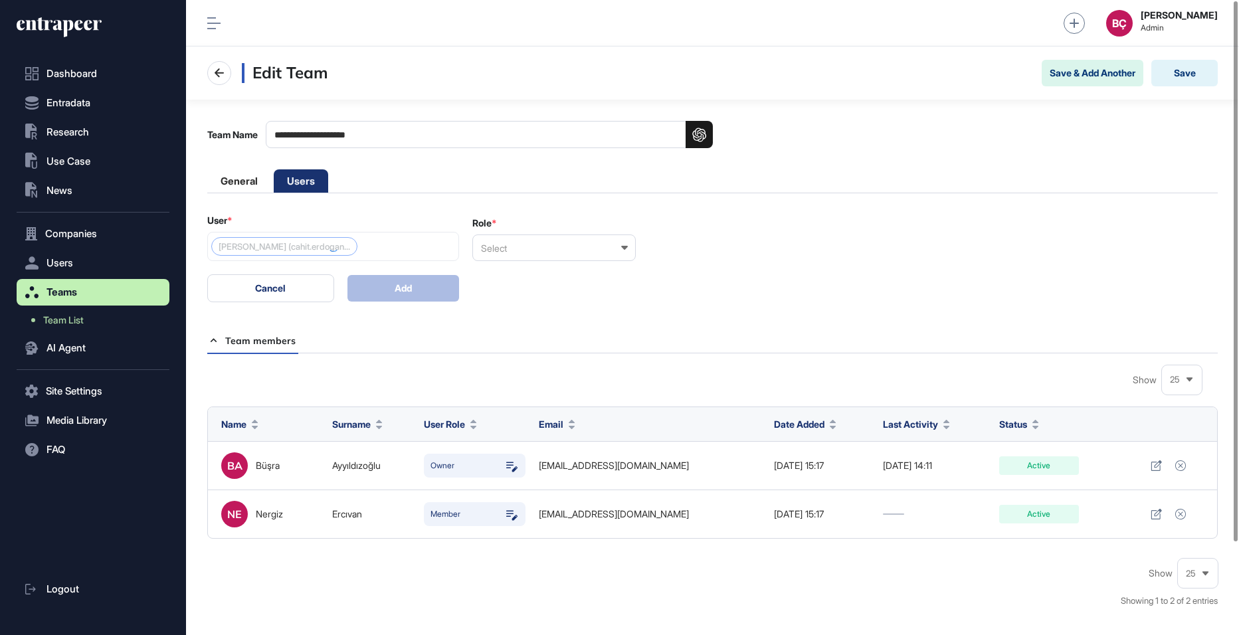
click at [527, 242] on div "Select" at bounding box center [553, 247] width 163 height 27
click at [501, 312] on div "Member" at bounding box center [553, 312] width 161 height 21
click at [386, 278] on button "Add" at bounding box center [403, 288] width 112 height 27
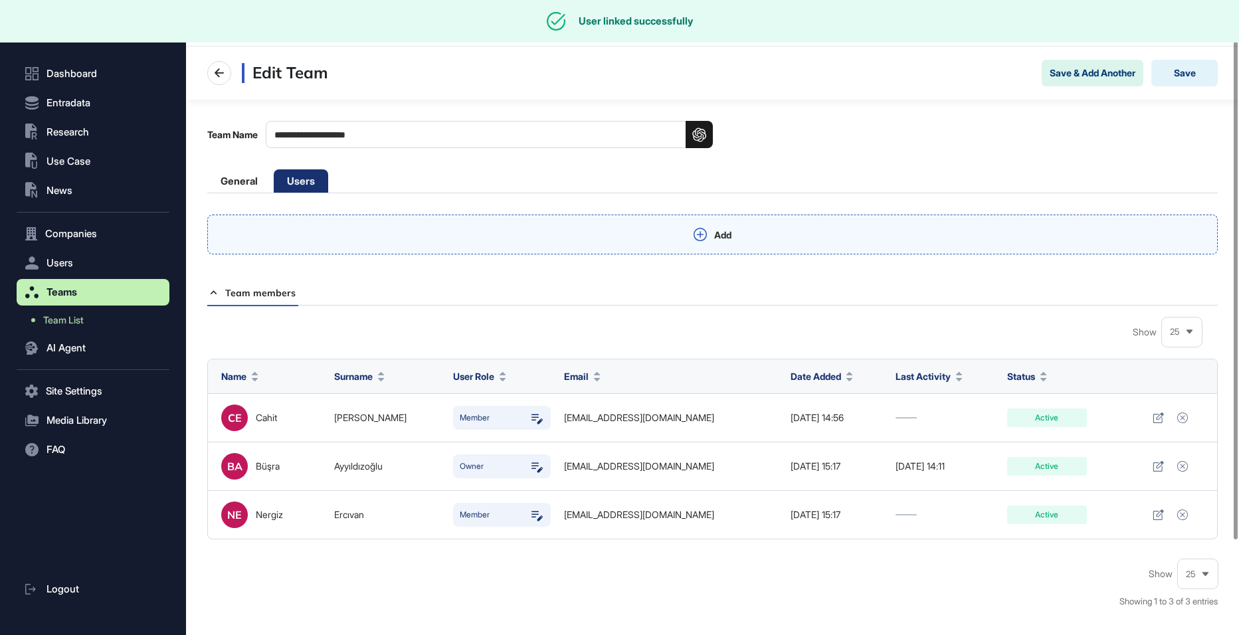
click at [384, 240] on div "Add" at bounding box center [712, 234] width 1010 height 40
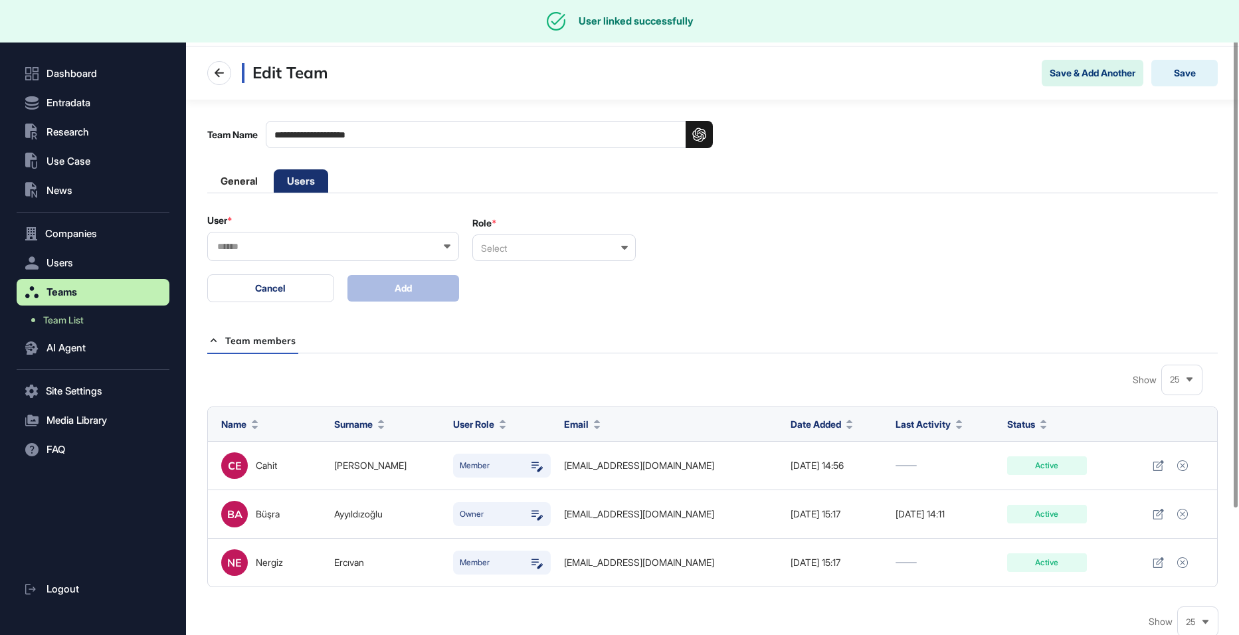
click at [339, 241] on input "text" at bounding box center [324, 246] width 217 height 11
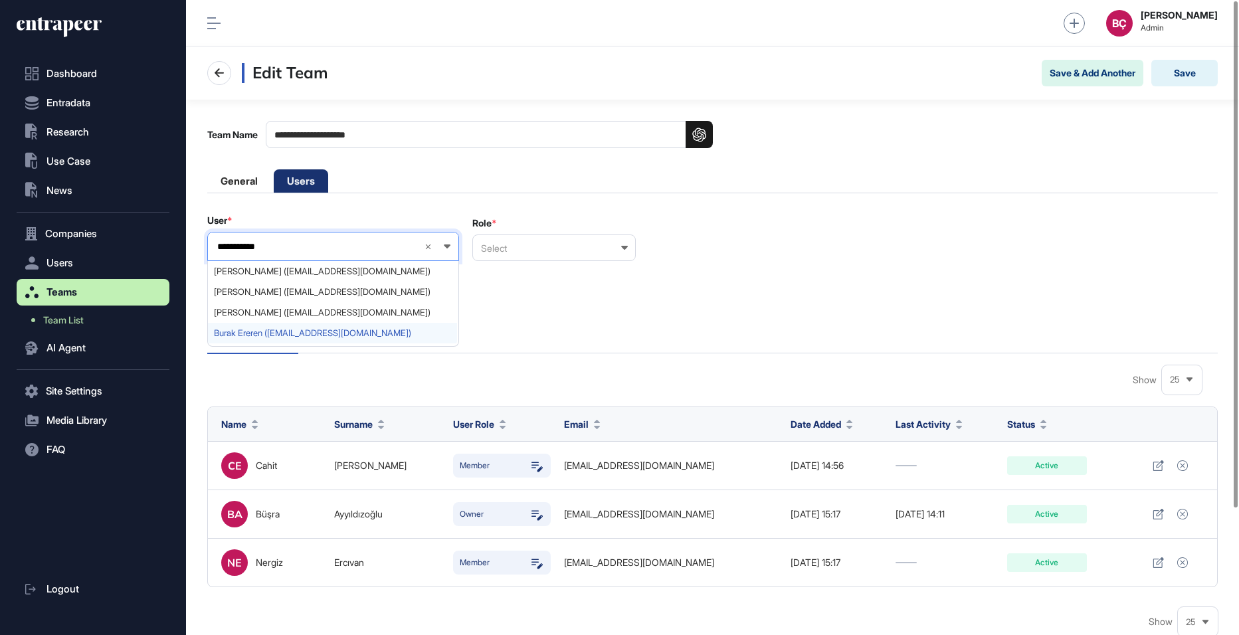
type input "**********"
click at [321, 332] on span "Burak Ereren (burak.ereren@globalbilgi.com.tr)" at bounding box center [332, 333] width 237 height 10
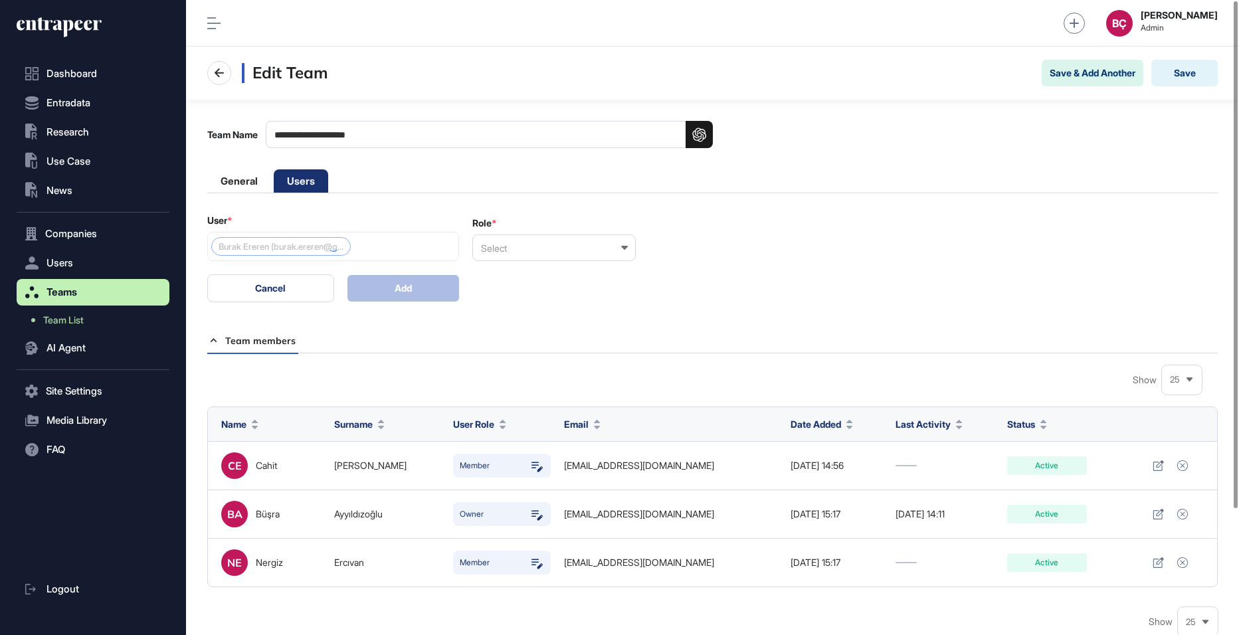
click at [499, 246] on div "Select" at bounding box center [553, 247] width 163 height 27
click at [502, 311] on div "Member" at bounding box center [553, 312] width 161 height 21
click at [410, 288] on button "Add" at bounding box center [403, 288] width 112 height 27
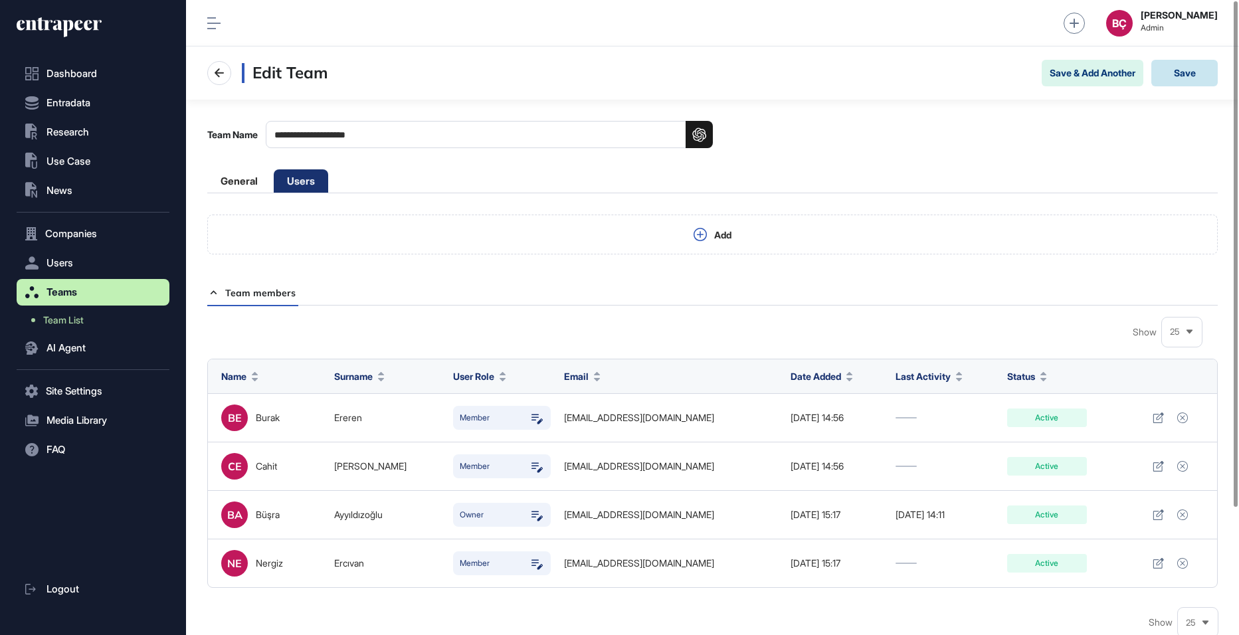
click at [1197, 78] on button "Save" at bounding box center [1184, 73] width 66 height 27
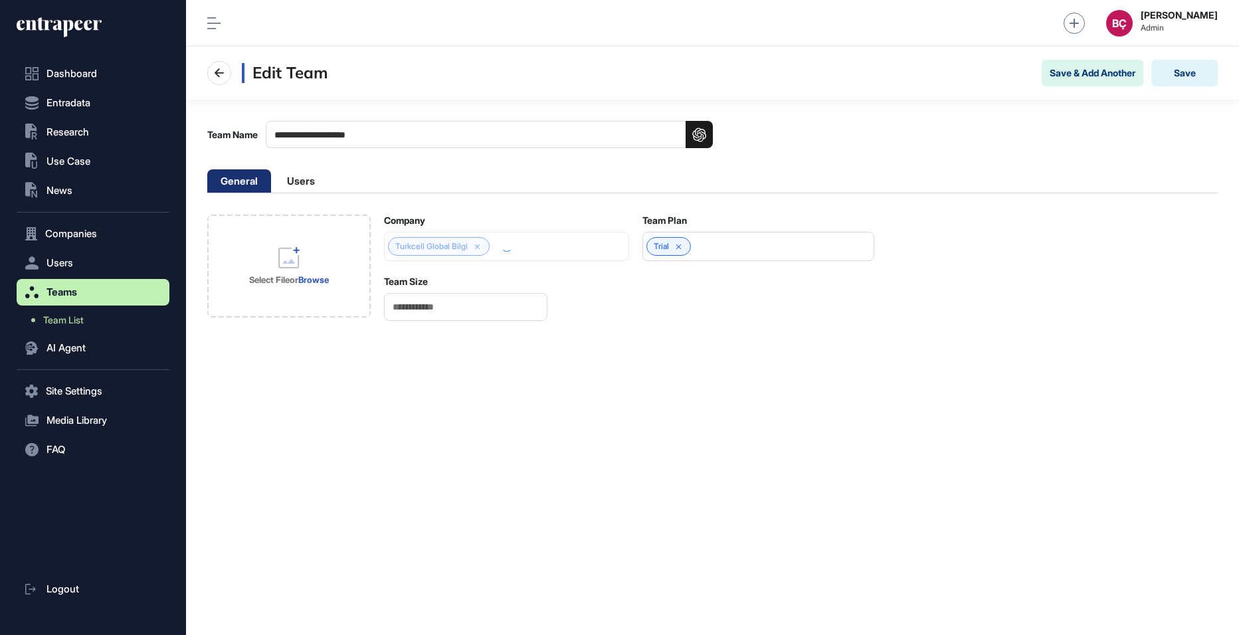
scroll to position [1, 1]
click at [290, 180] on li "Users" at bounding box center [301, 180] width 54 height 23
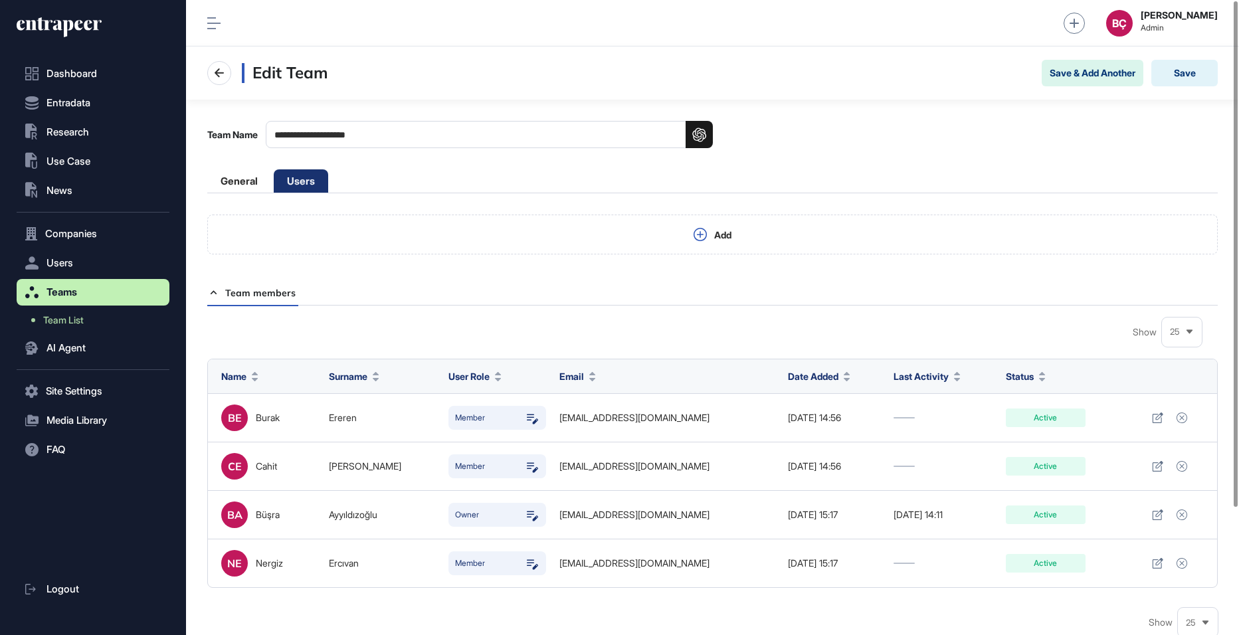
click at [78, 24] on icon at bounding box center [59, 27] width 85 height 21
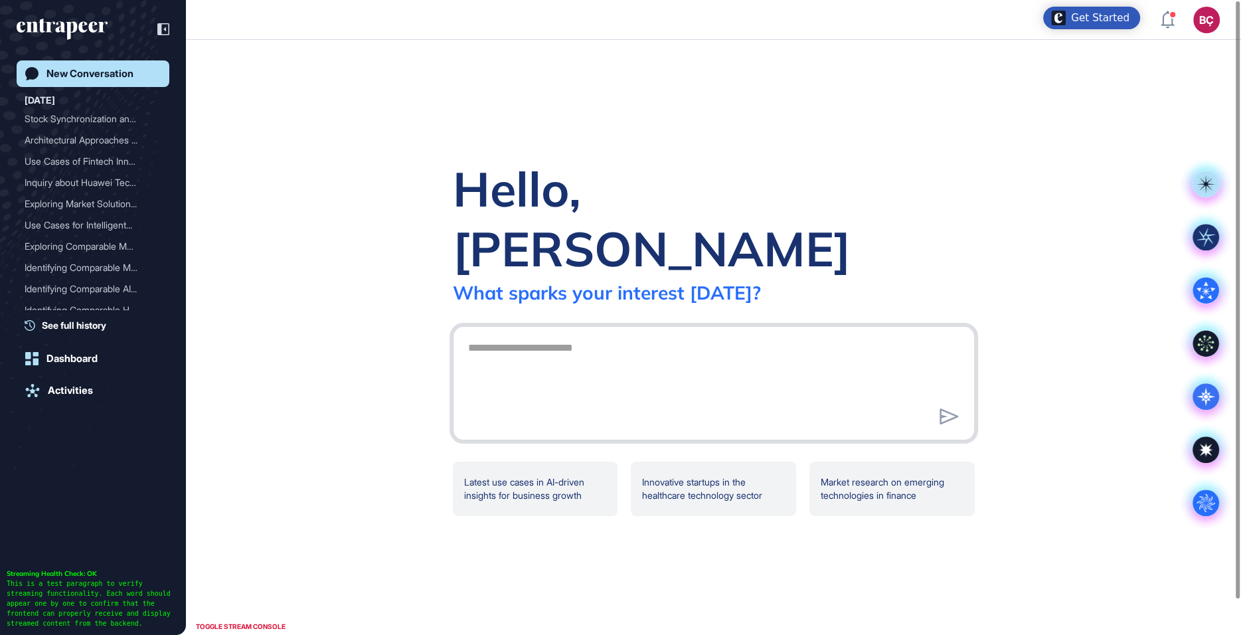
scroll to position [635, 1241]
click at [506, 343] on textarea at bounding box center [713, 381] width 507 height 93
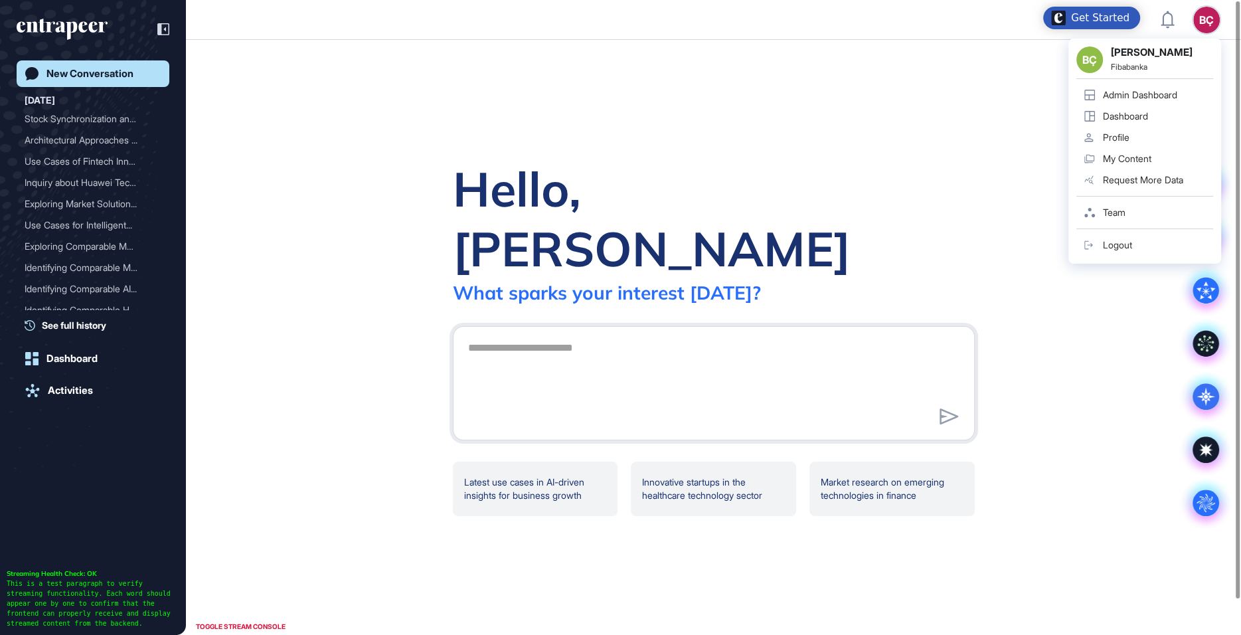
click at [1205, 15] on div "BÇ" at bounding box center [1206, 20] width 27 height 27
click at [1154, 90] on div "Admin Dashboard" at bounding box center [1140, 95] width 74 height 11
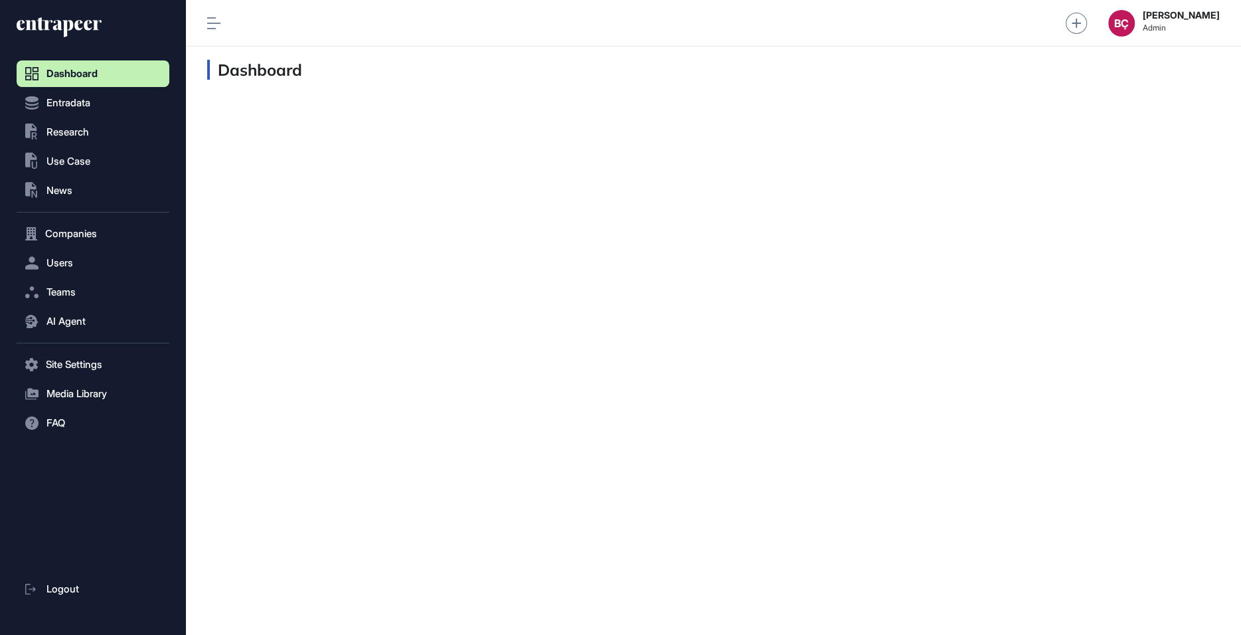
scroll to position [1, 1]
click at [67, 141] on button ".st0{fill:currentColor} Research" at bounding box center [93, 132] width 153 height 27
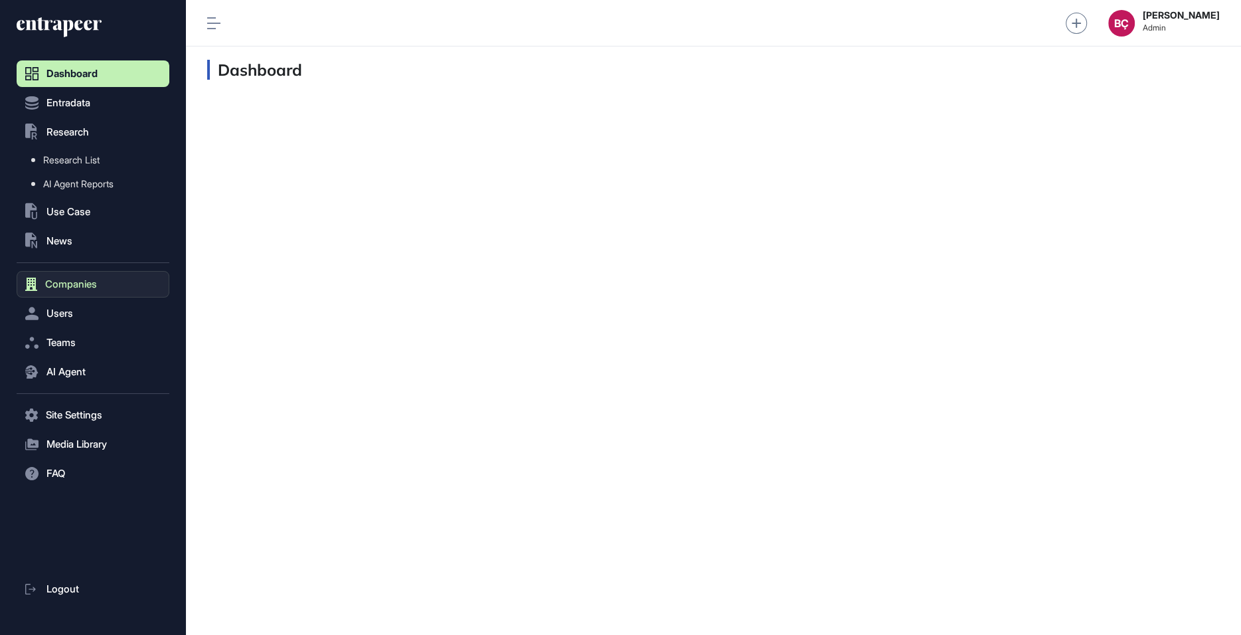
click at [59, 276] on button "Companies" at bounding box center [93, 284] width 153 height 27
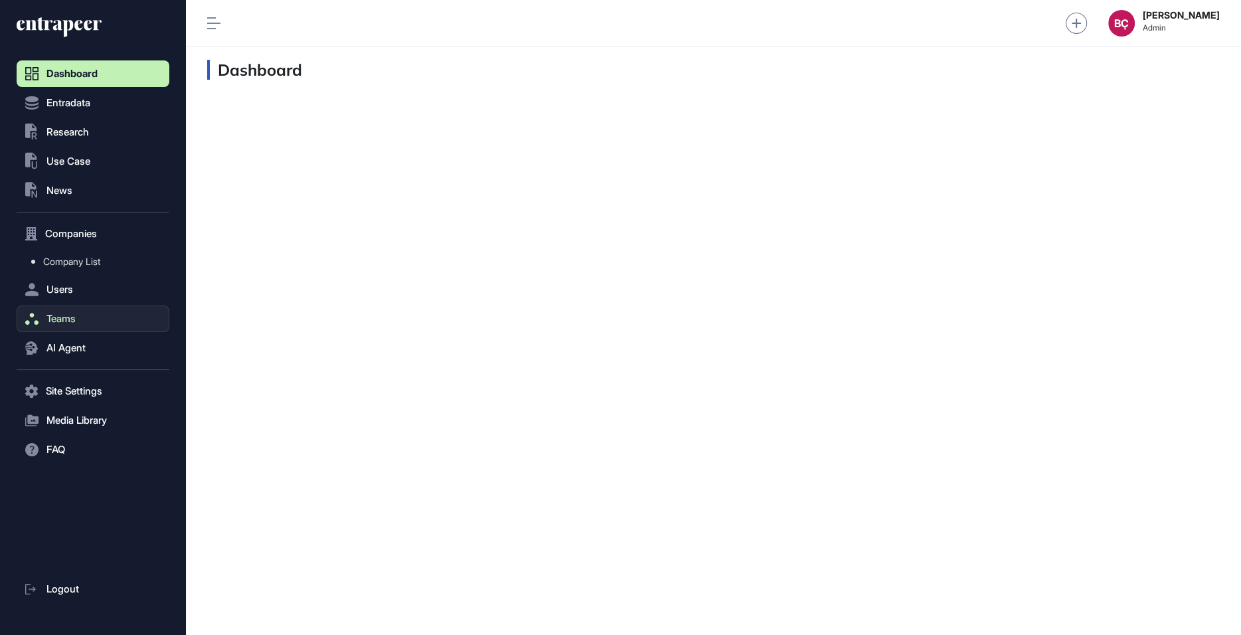
click at [62, 306] on button "Teams" at bounding box center [93, 318] width 153 height 27
click at [68, 243] on button "Companies" at bounding box center [93, 233] width 153 height 27
click at [68, 254] on link "Company List" at bounding box center [96, 262] width 146 height 24
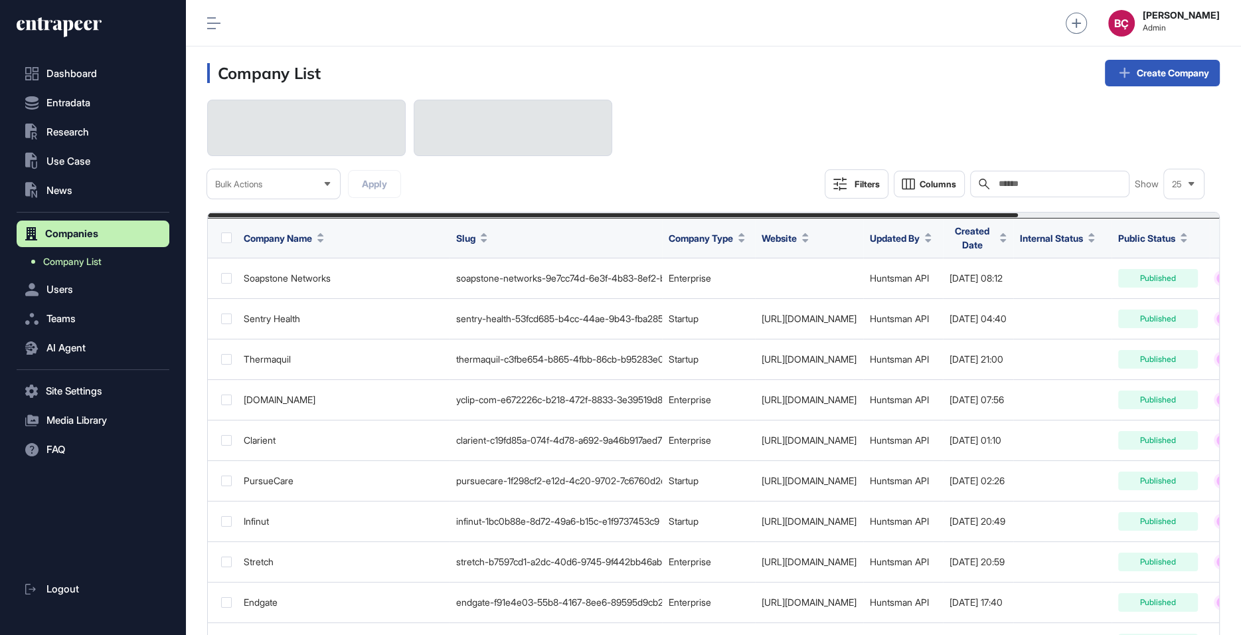
scroll to position [635, 1055]
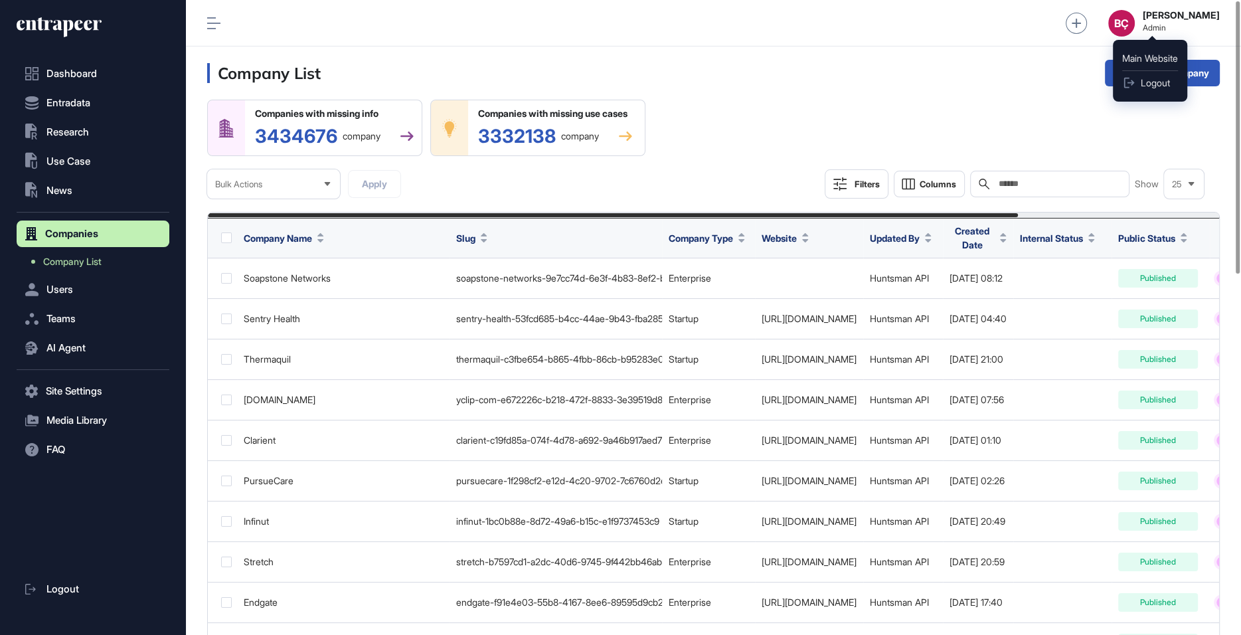
click at [1135, 28] on div "BÇ" at bounding box center [1121, 23] width 27 height 27
click at [55, 15] on div "Dashboard Entradata .st0{fill:currentColor} Research .st0{fill:currentColor} Us…" at bounding box center [93, 324] width 153 height 622
click at [56, 19] on icon at bounding box center [59, 27] width 85 height 21
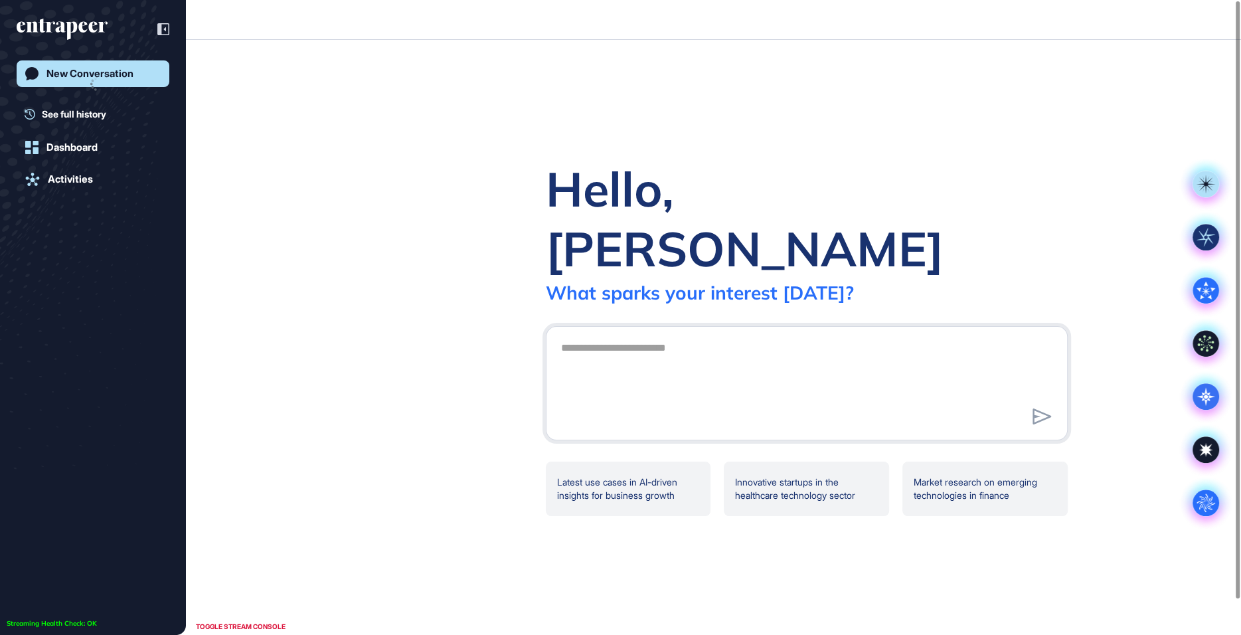
scroll to position [1, 1]
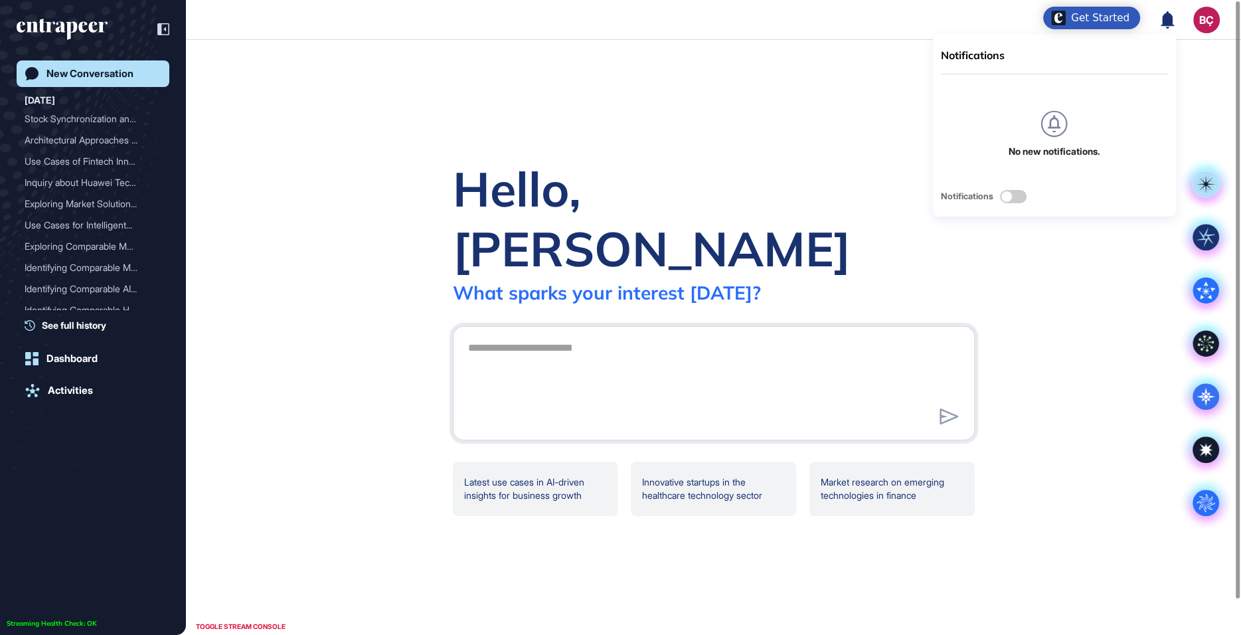
click at [1192, 22] on div "Notifications No new notifications. Notifications BÇ Admin Dashboard Dashboard …" at bounding box center [1190, 20] width 59 height 27
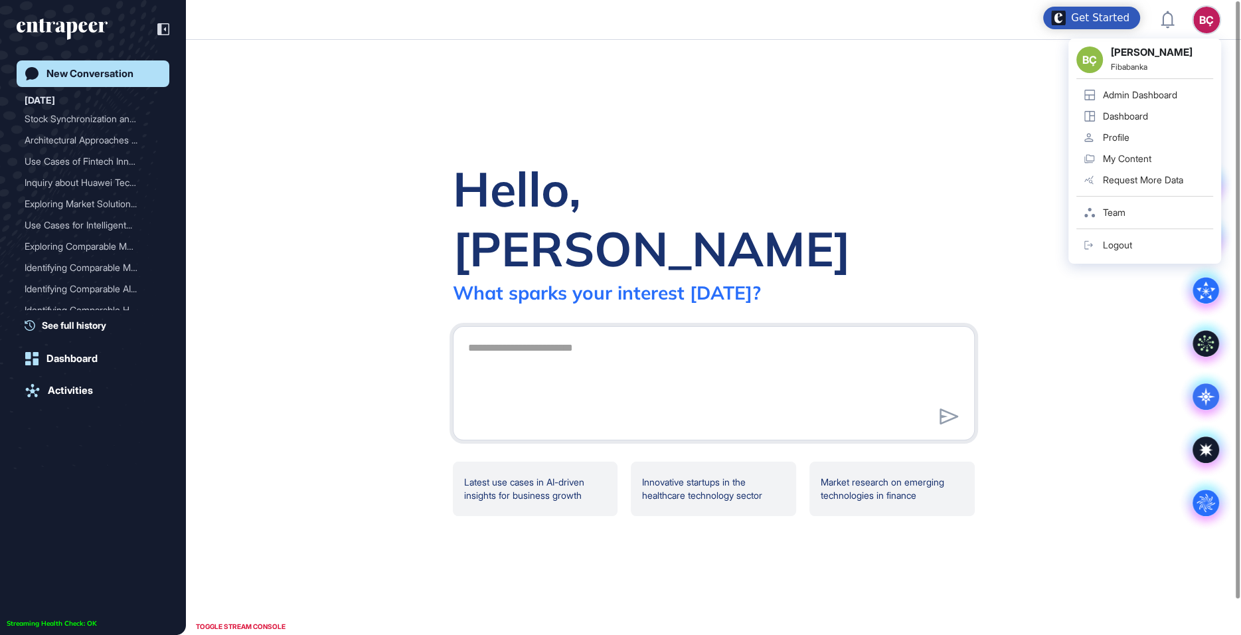
click at [1116, 91] on div "Admin Dashboard" at bounding box center [1140, 95] width 74 height 11
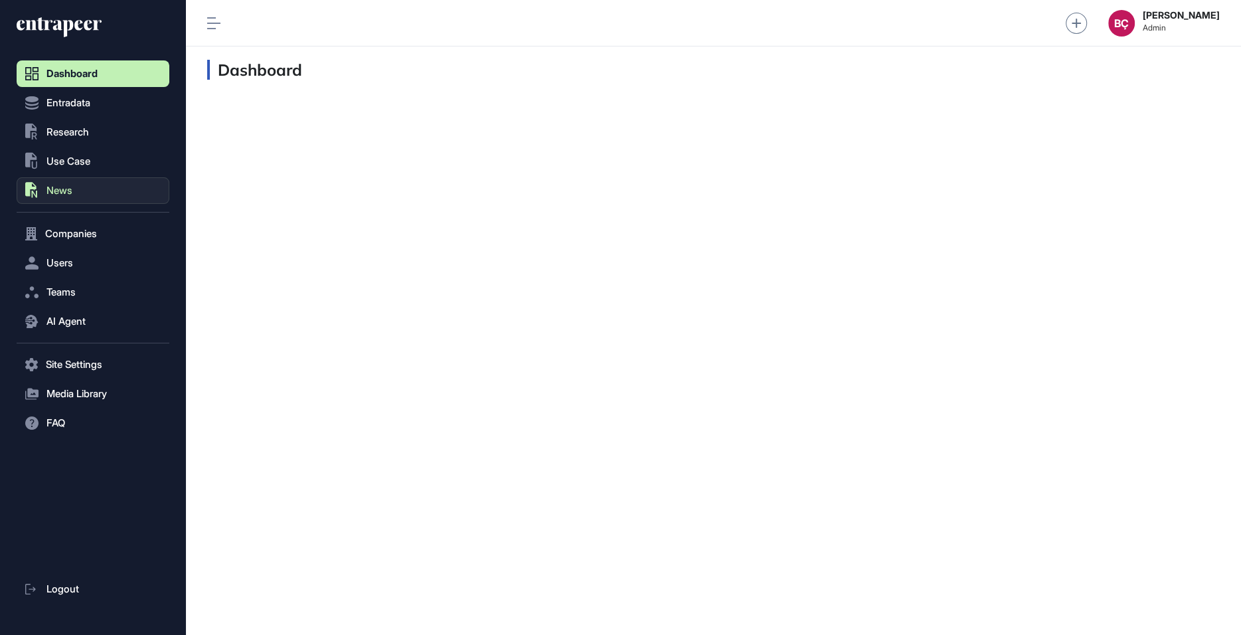
scroll to position [1, 1]
click at [62, 129] on span "Research" at bounding box center [67, 132] width 43 height 11
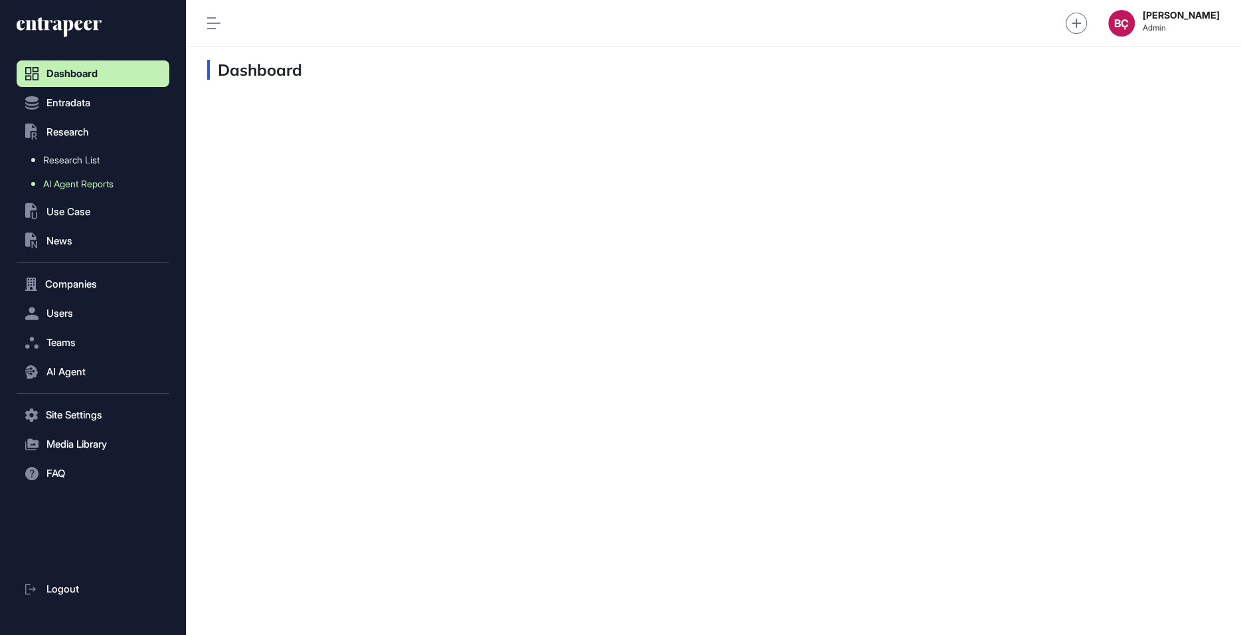
click at [66, 179] on span "AI Agent Reports" at bounding box center [78, 184] width 70 height 11
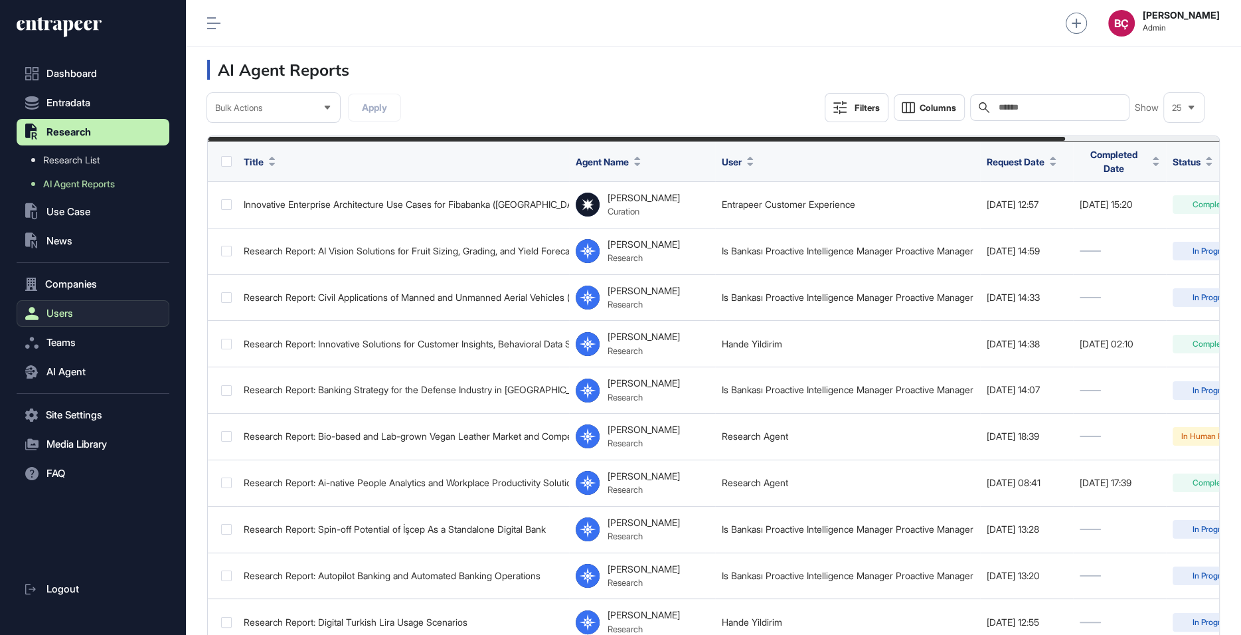
scroll to position [635, 1055]
click at [59, 318] on span "Users" at bounding box center [59, 313] width 27 height 11
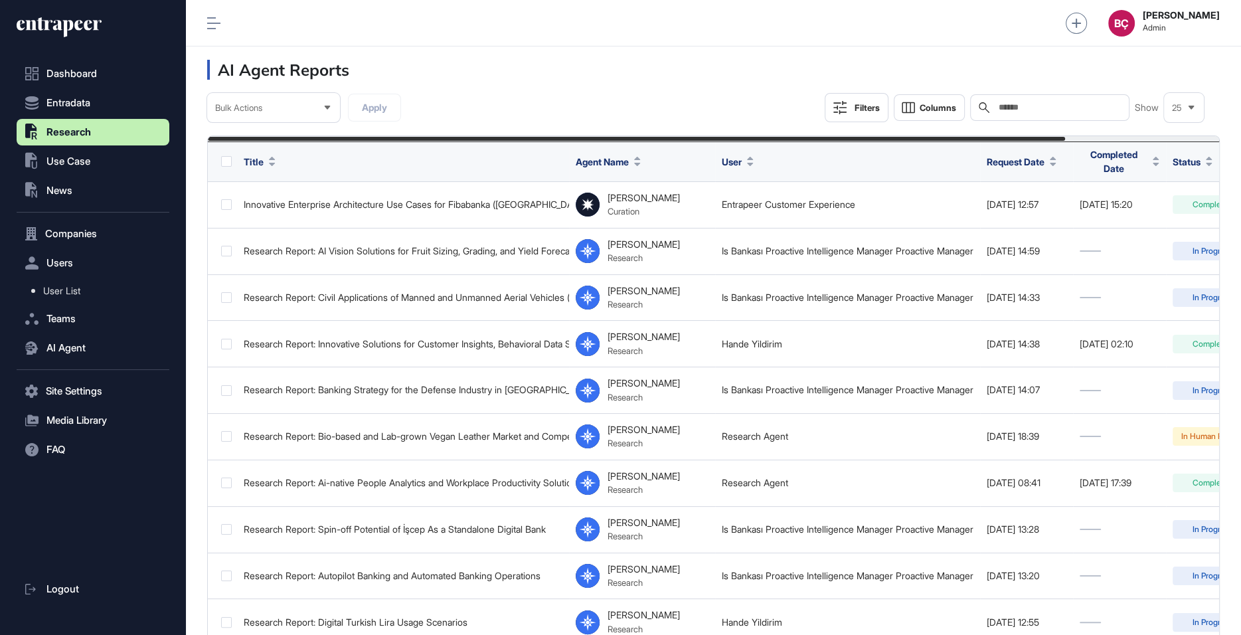
click at [62, 27] on icon at bounding box center [59, 27] width 85 height 21
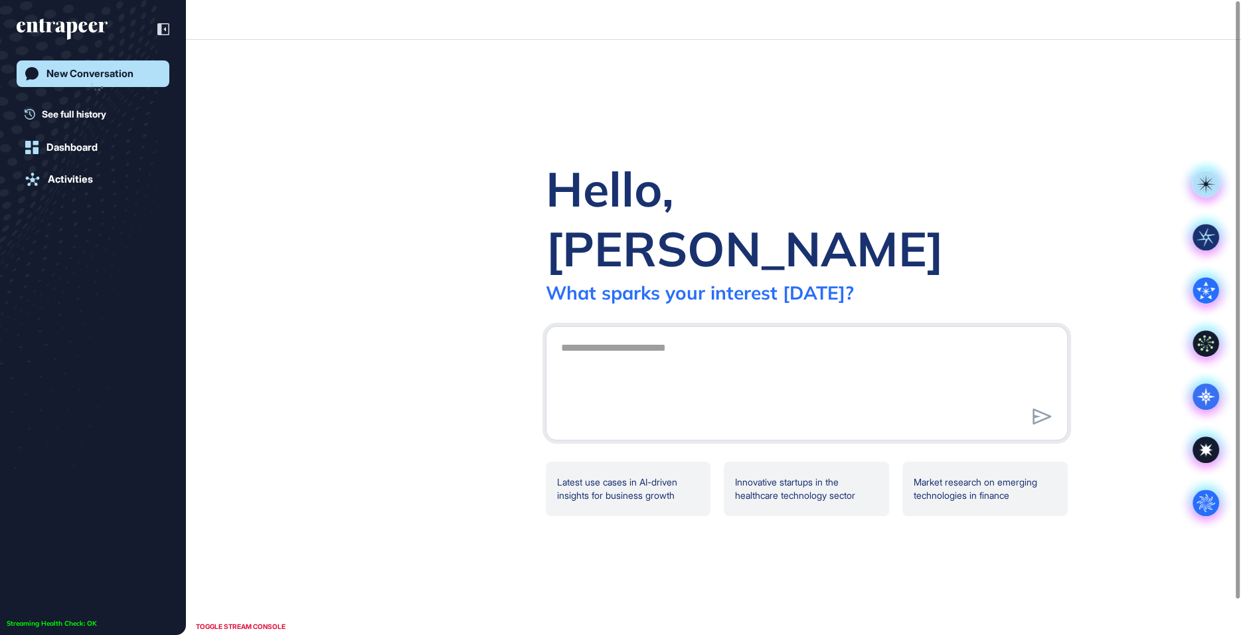
scroll to position [1, 1]
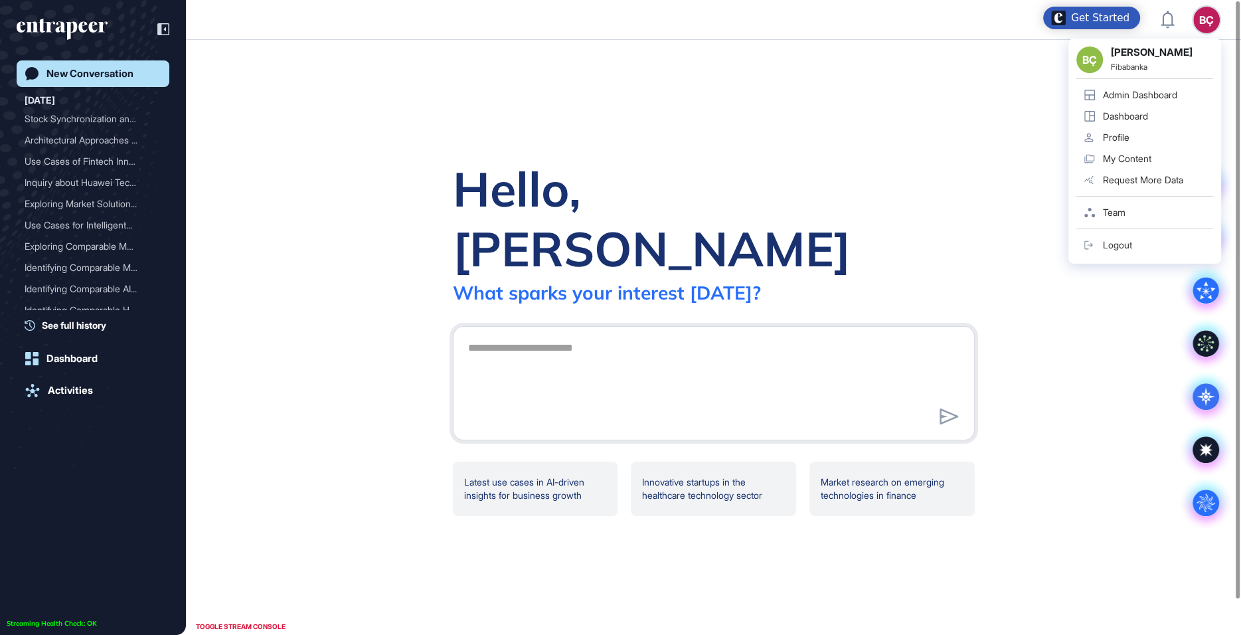
click at [1206, 39] on div "BÇ Beril Çiftci Fibabanka Admin Dashboard Dashboard Profile My Content Request …" at bounding box center [1145, 151] width 153 height 225
click at [1125, 144] on link "Profile" at bounding box center [1144, 137] width 137 height 21
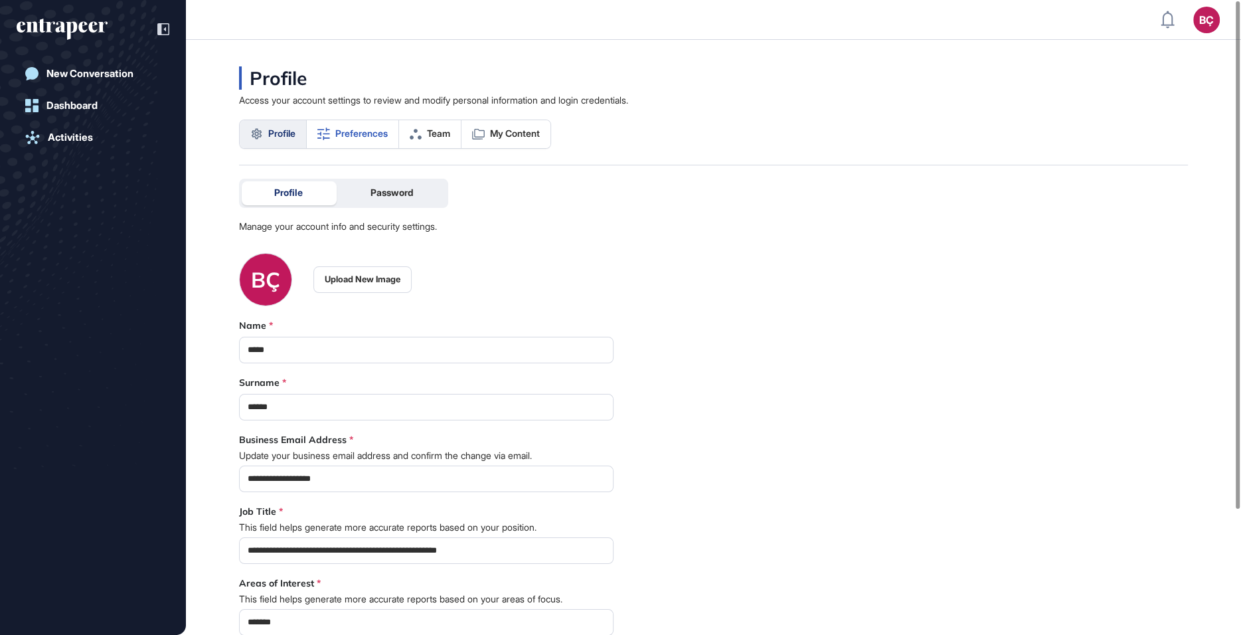
click at [348, 143] on link "Preferences" at bounding box center [353, 134] width 92 height 28
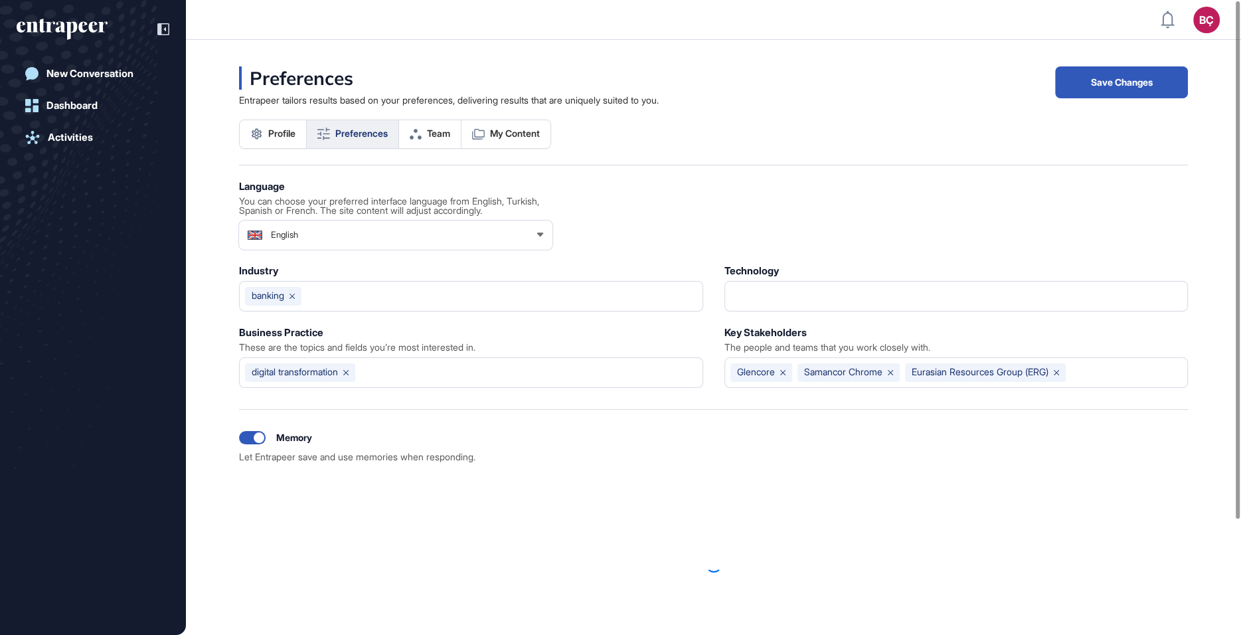
click at [338, 252] on div "Language You can choose your preferred interface language from English, Turkish…" at bounding box center [713, 408] width 949 height 455
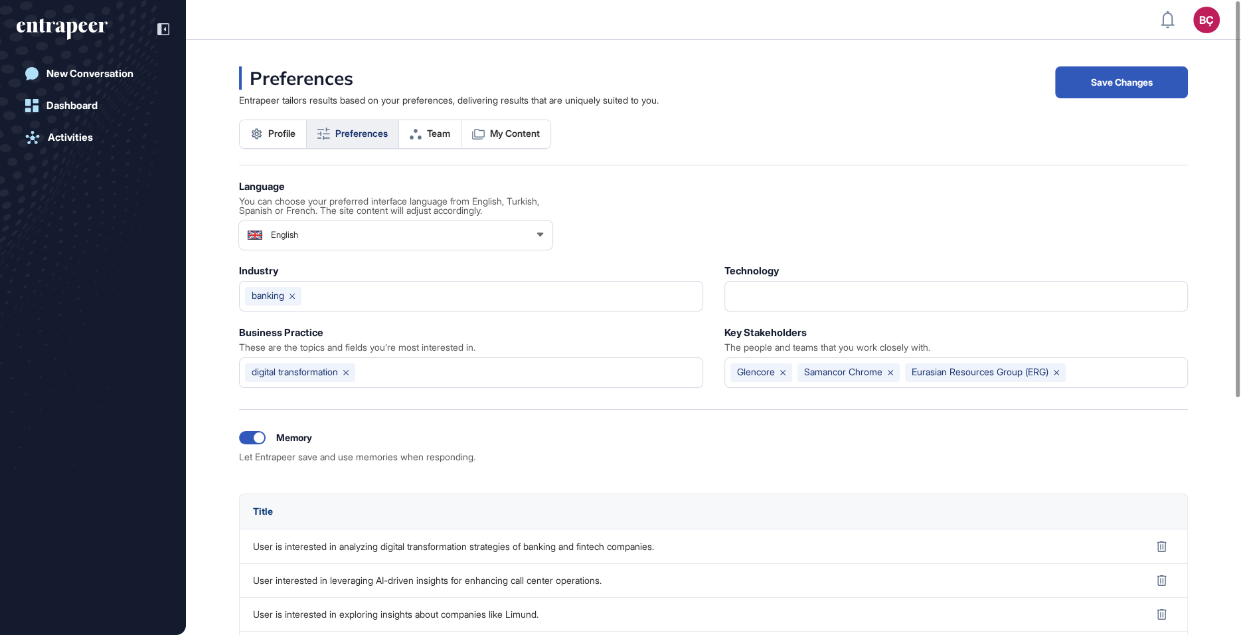
click at [353, 236] on div "English" at bounding box center [395, 235] width 313 height 27
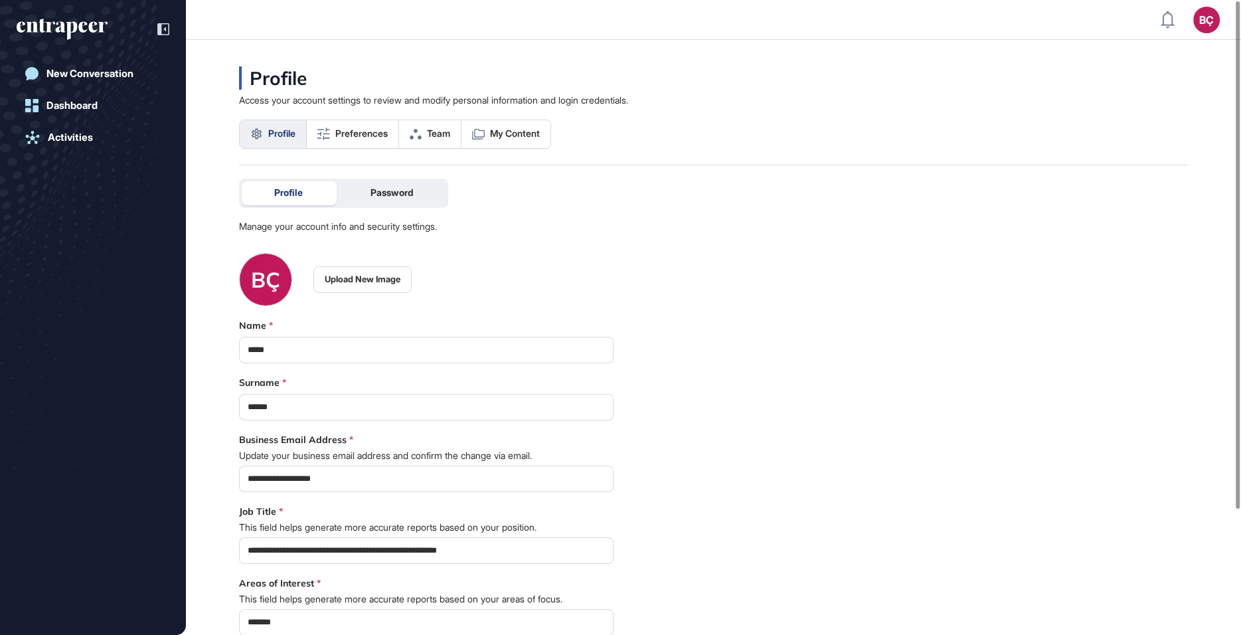
click at [100, 39] on icon "entrapeer-logo" at bounding box center [62, 29] width 91 height 21
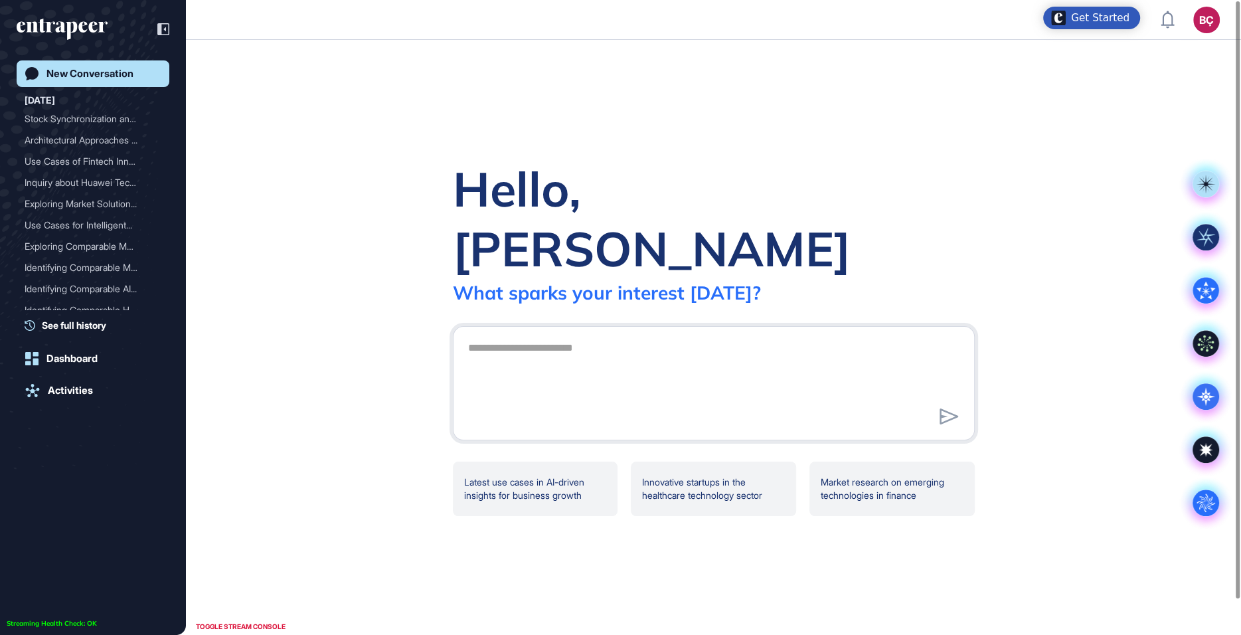
click at [426, 116] on div "Hello, Beril What sparks your interest today? .cls-2{fill:#fff} Latest use case…" at bounding box center [713, 337] width 1055 height 595
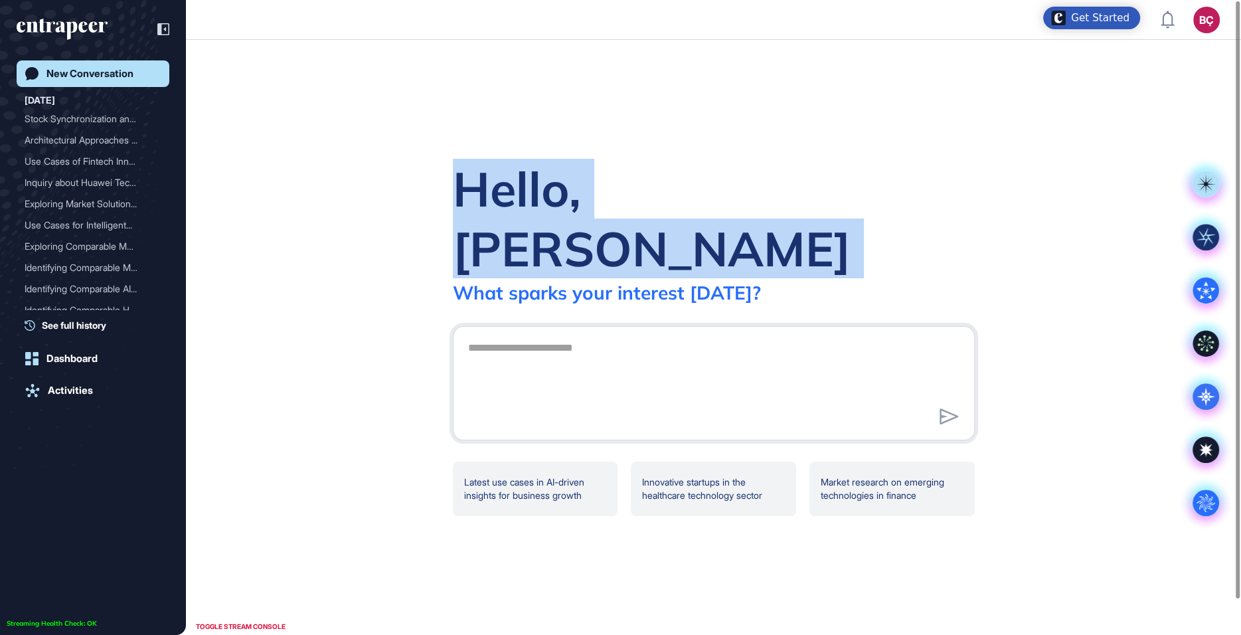
click at [468, 133] on div "Hello, Beril What sparks your interest today? .cls-2{fill:#fff} Latest use case…" at bounding box center [713, 337] width 1055 height 595
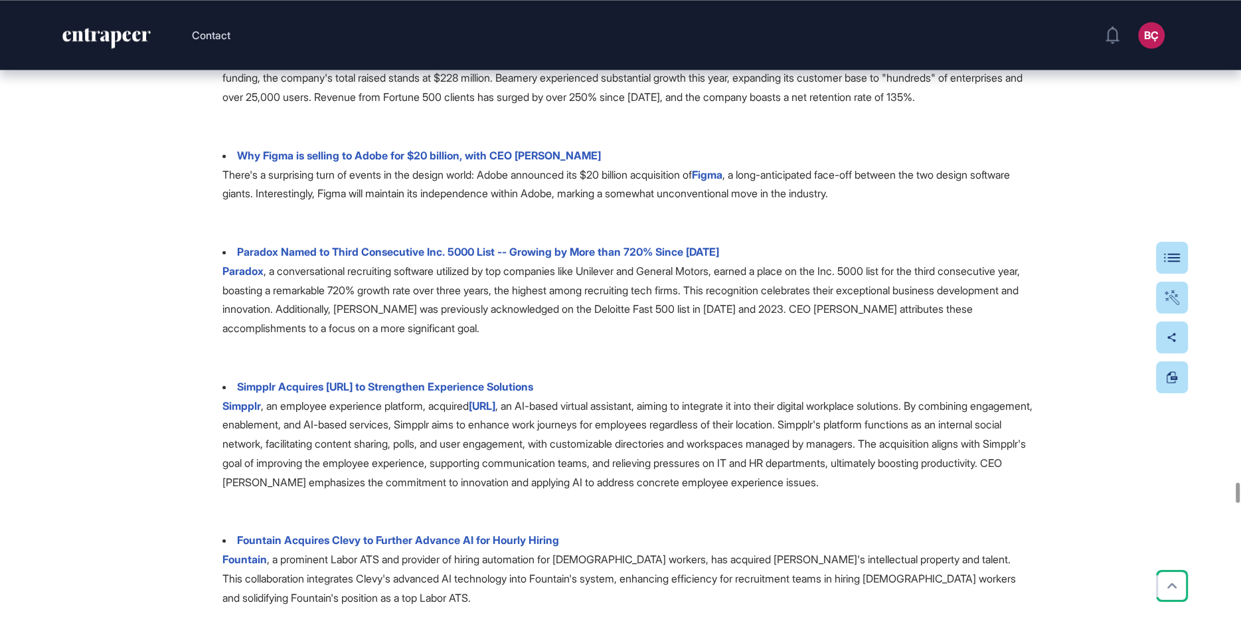
scroll to position [16688, 0]
